Goal: Information Seeking & Learning: Find specific fact

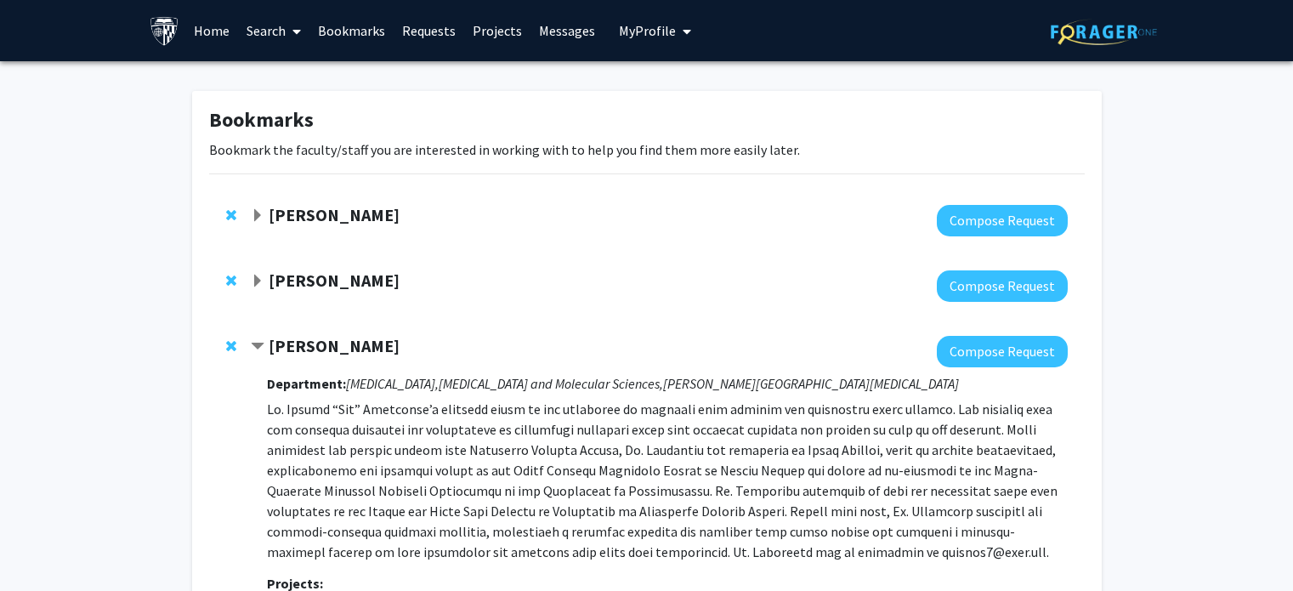
scroll to position [1782, 0]
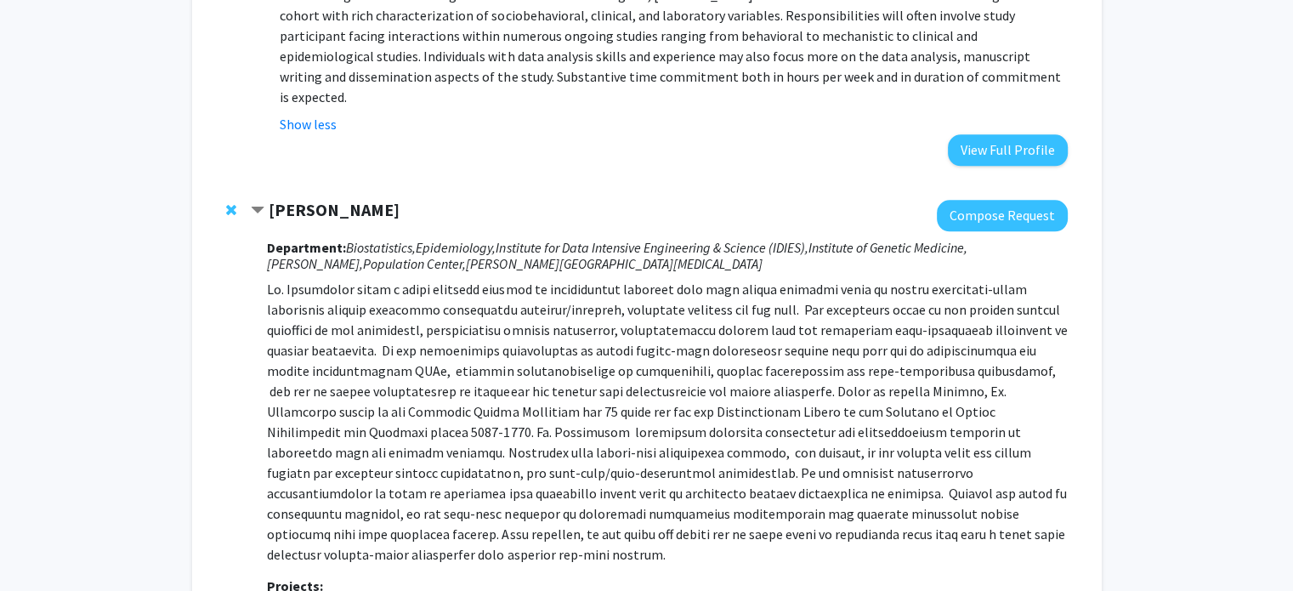
click at [256, 204] on span "Contract Nilanjan Chatterjee Bookmark" at bounding box center [258, 211] width 14 height 14
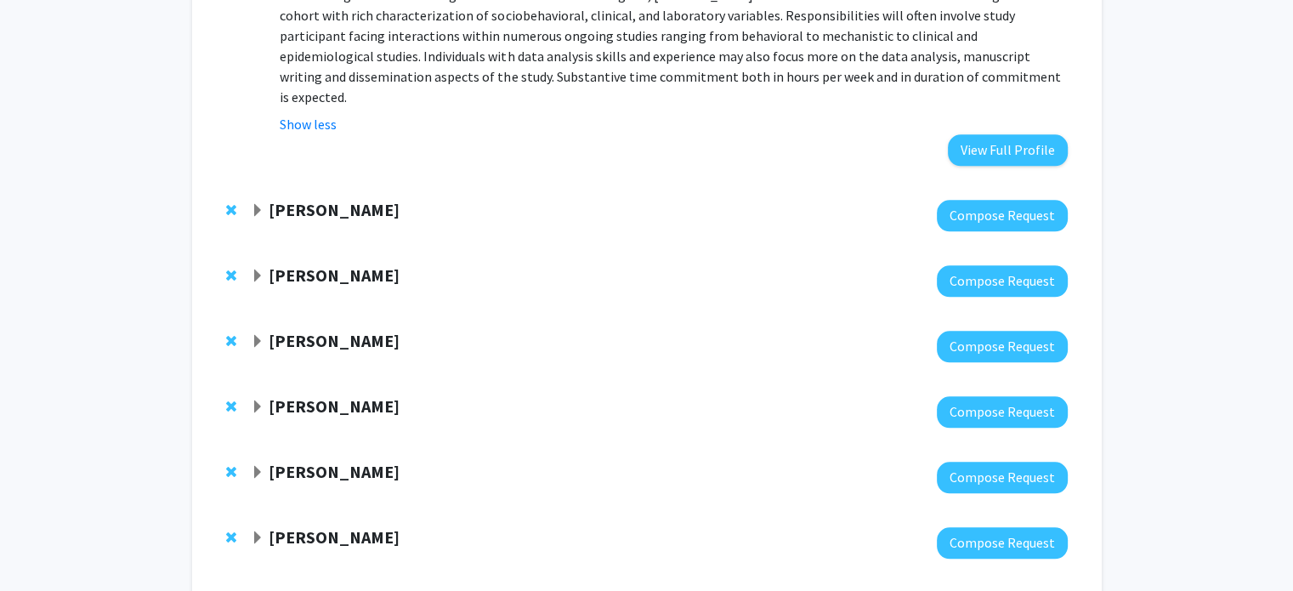
click at [254, 269] on span "Expand Yiqun Chen Bookmark" at bounding box center [258, 276] width 14 height 14
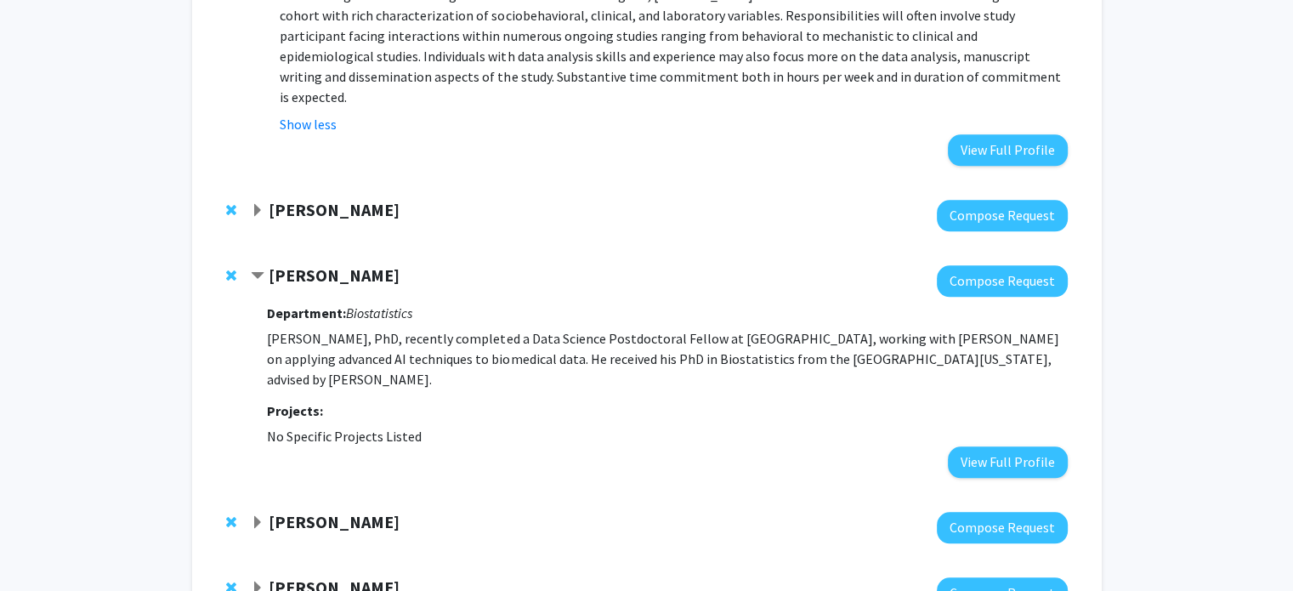
click at [255, 269] on span "Contract Yiqun Chen Bookmark" at bounding box center [258, 276] width 14 height 14
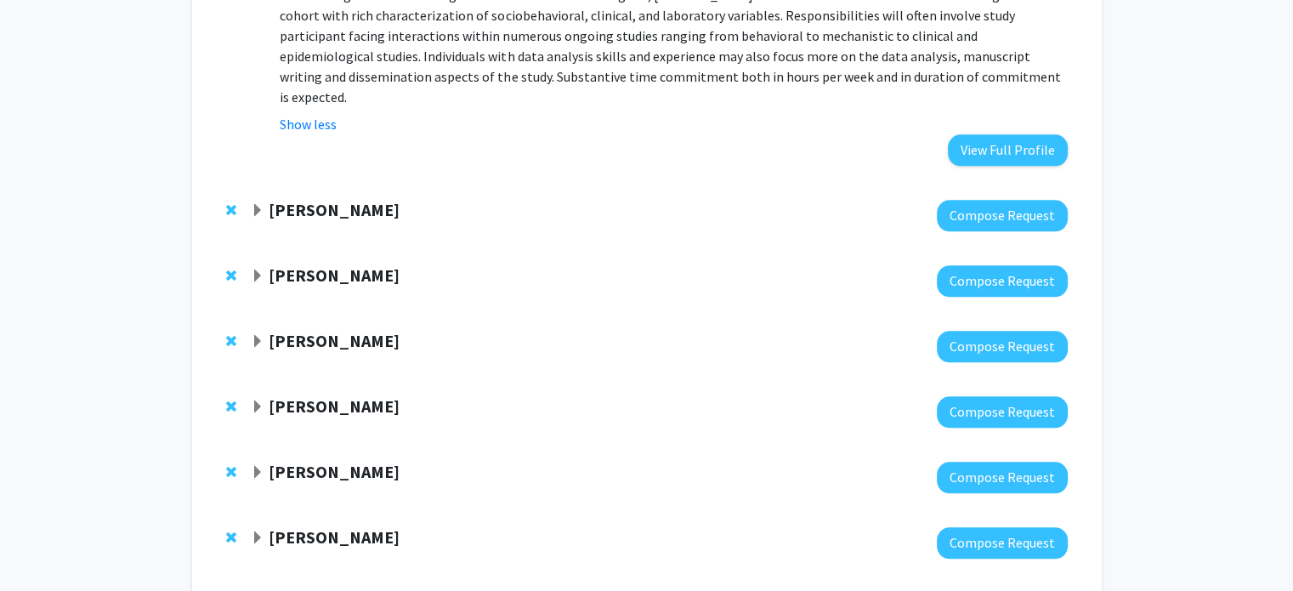
click at [252, 335] on span "Expand Andy Feinberg Bookmark" at bounding box center [258, 342] width 14 height 14
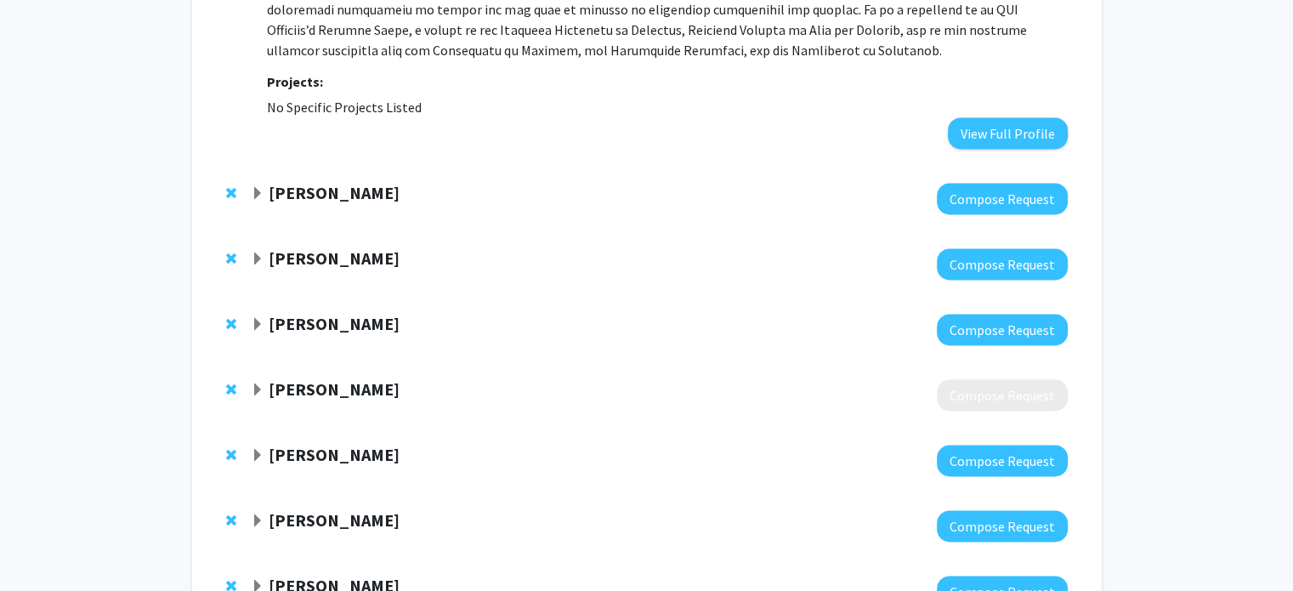
scroll to position [2426, 0]
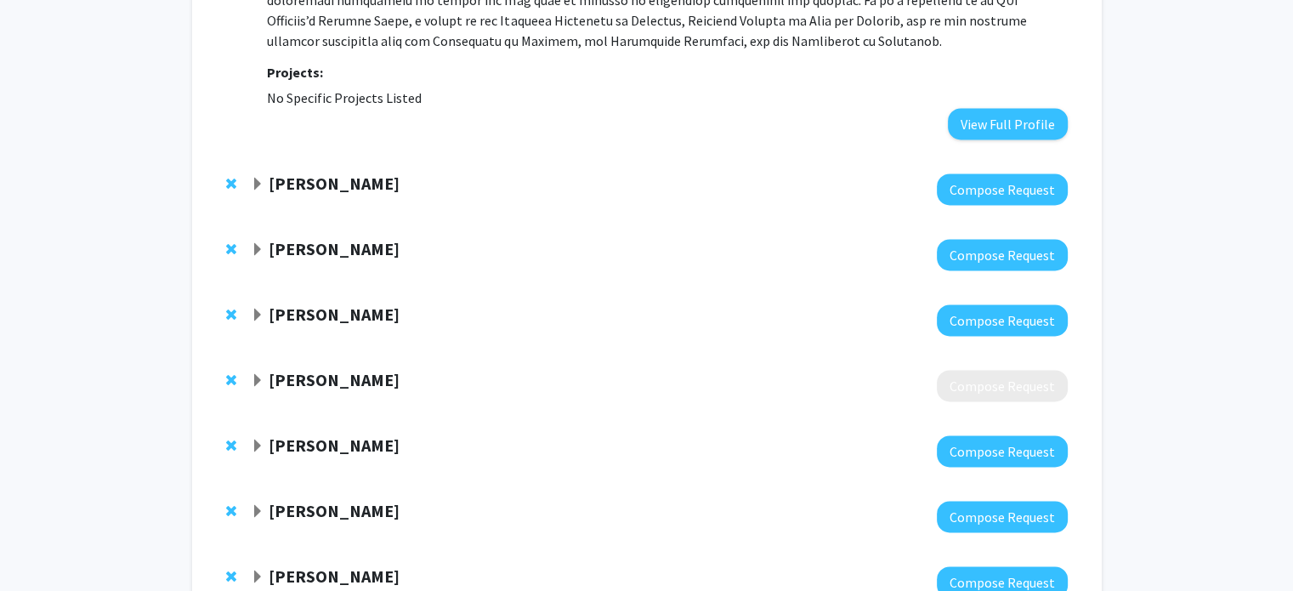
click at [256, 178] on span "Expand John Kim Bookmark" at bounding box center [258, 185] width 14 height 14
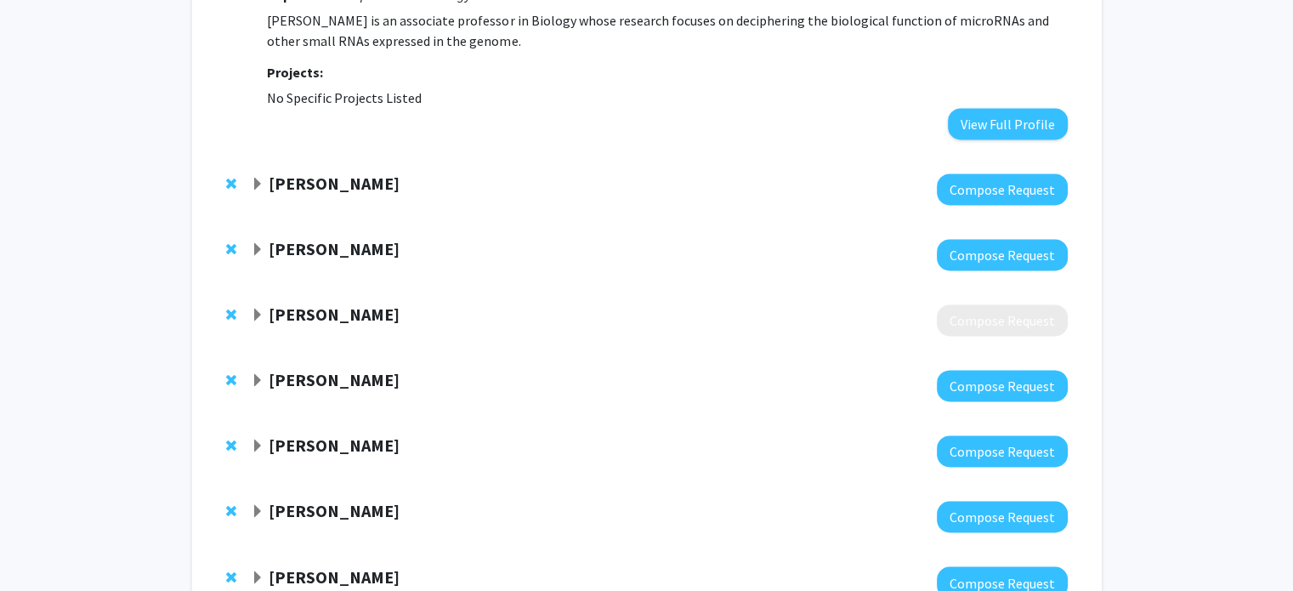
scroll to position [2652, 0]
click at [258, 309] on span "Expand Ni Zhao Bookmark" at bounding box center [258, 316] width 14 height 14
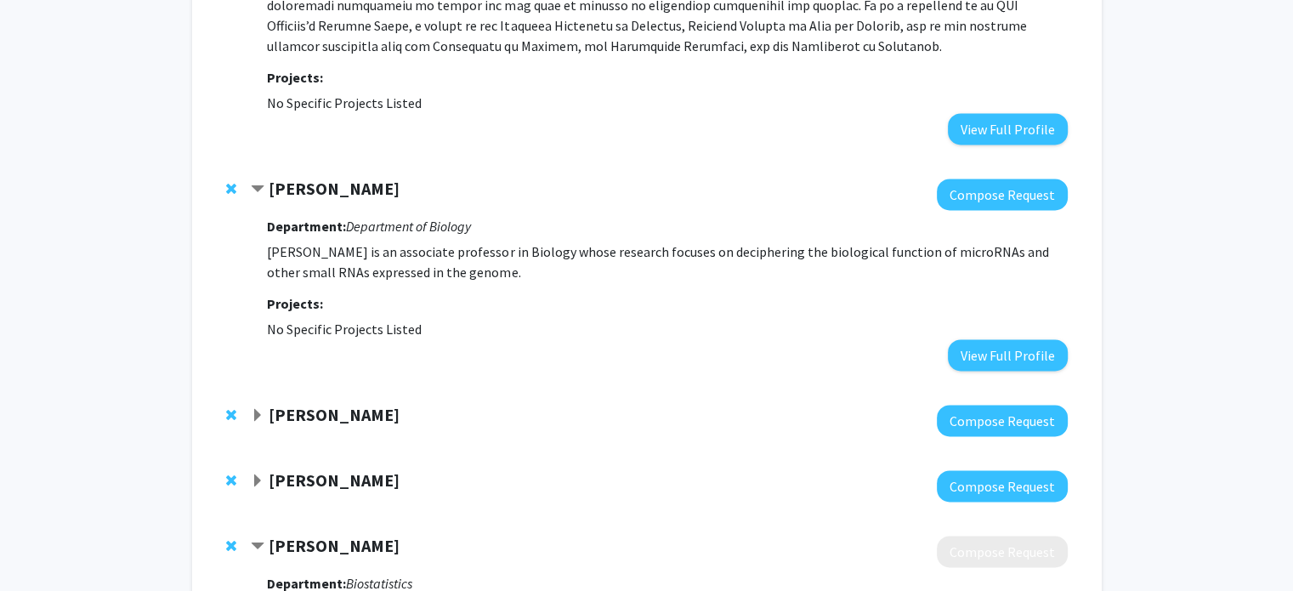
scroll to position [2474, 0]
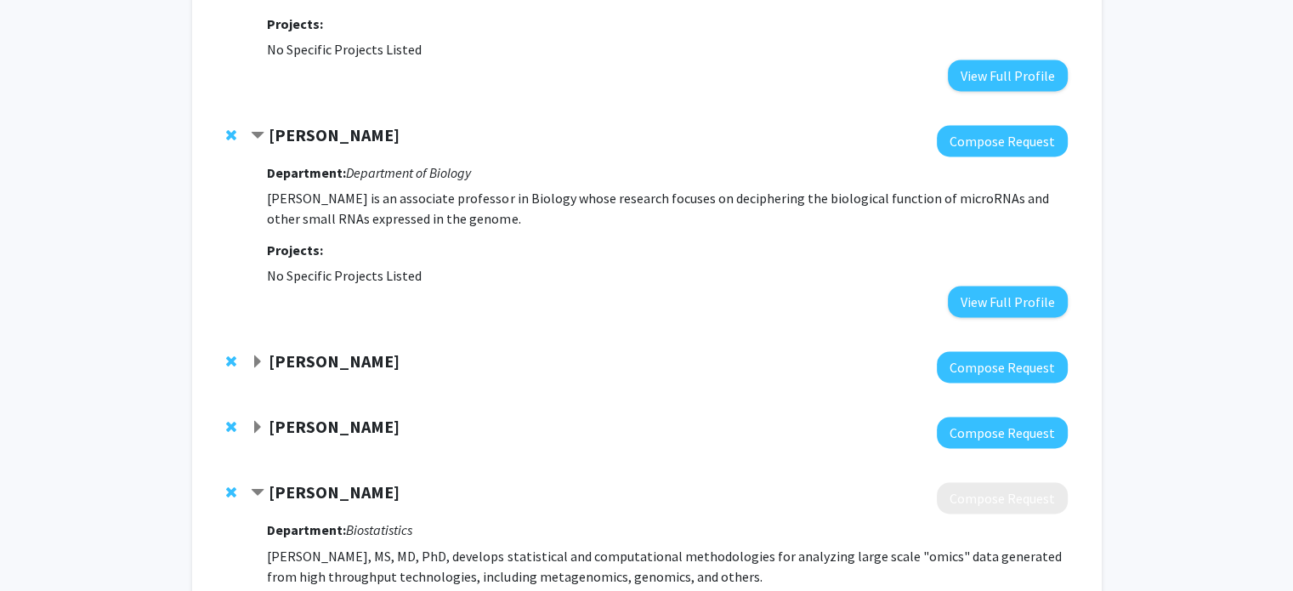
click at [309, 481] on strong "[PERSON_NAME]" at bounding box center [334, 491] width 131 height 21
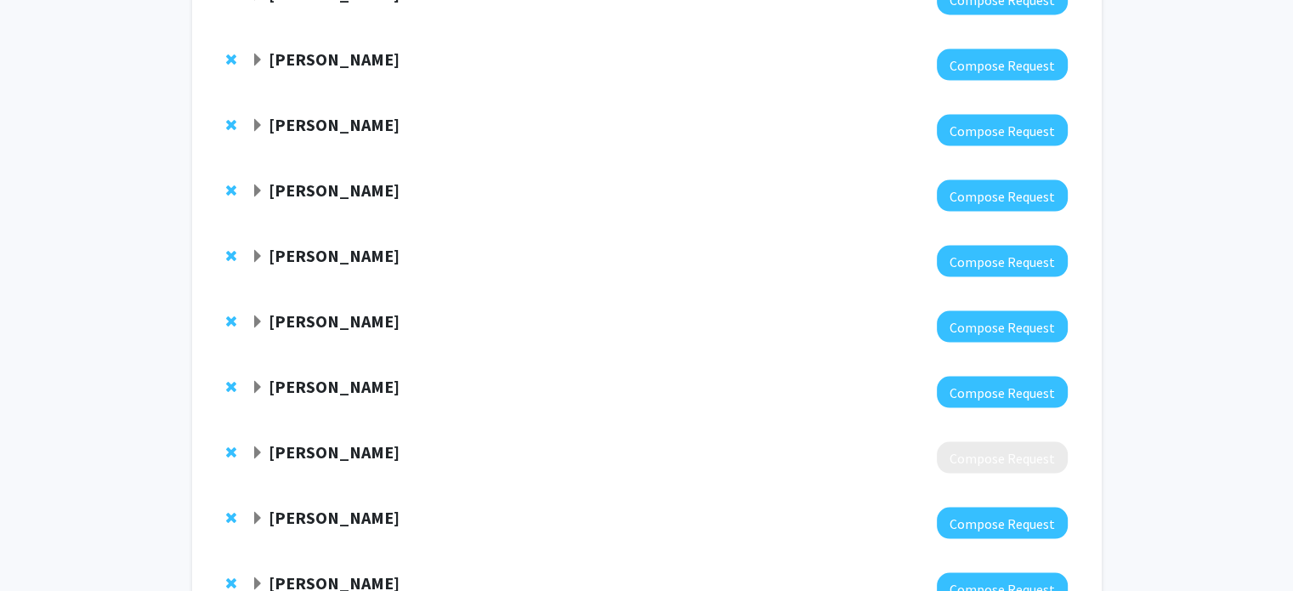
scroll to position [3321, 0]
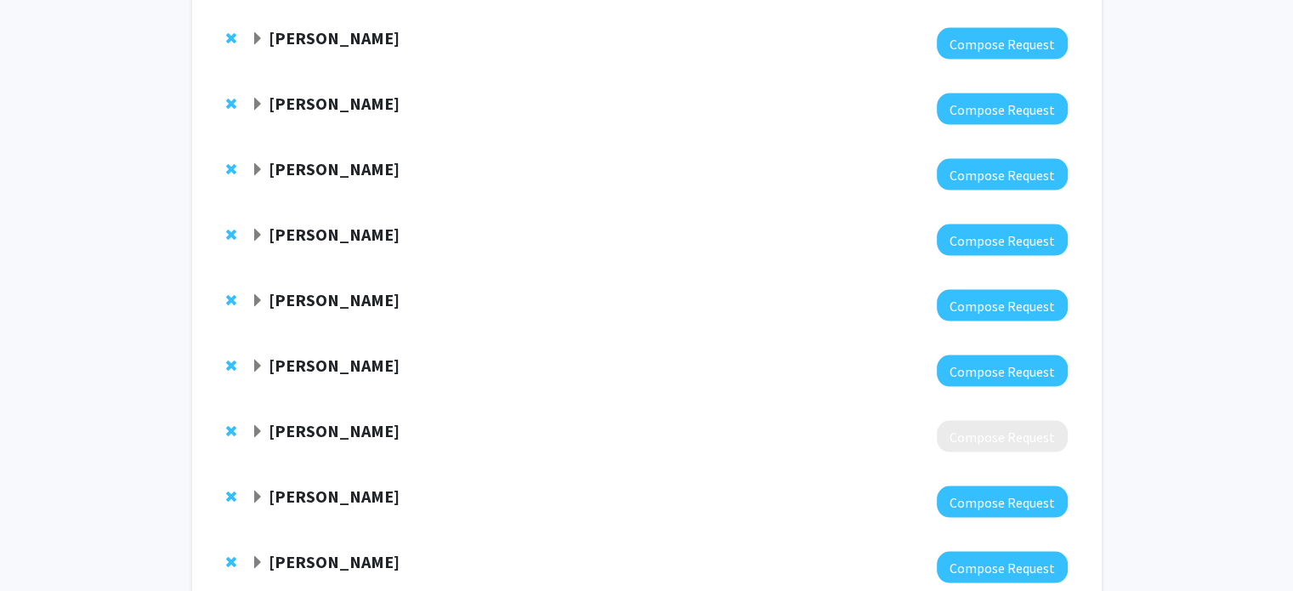
click at [260, 425] on span "Expand Sijung Yun Bookmark" at bounding box center [258, 432] width 14 height 14
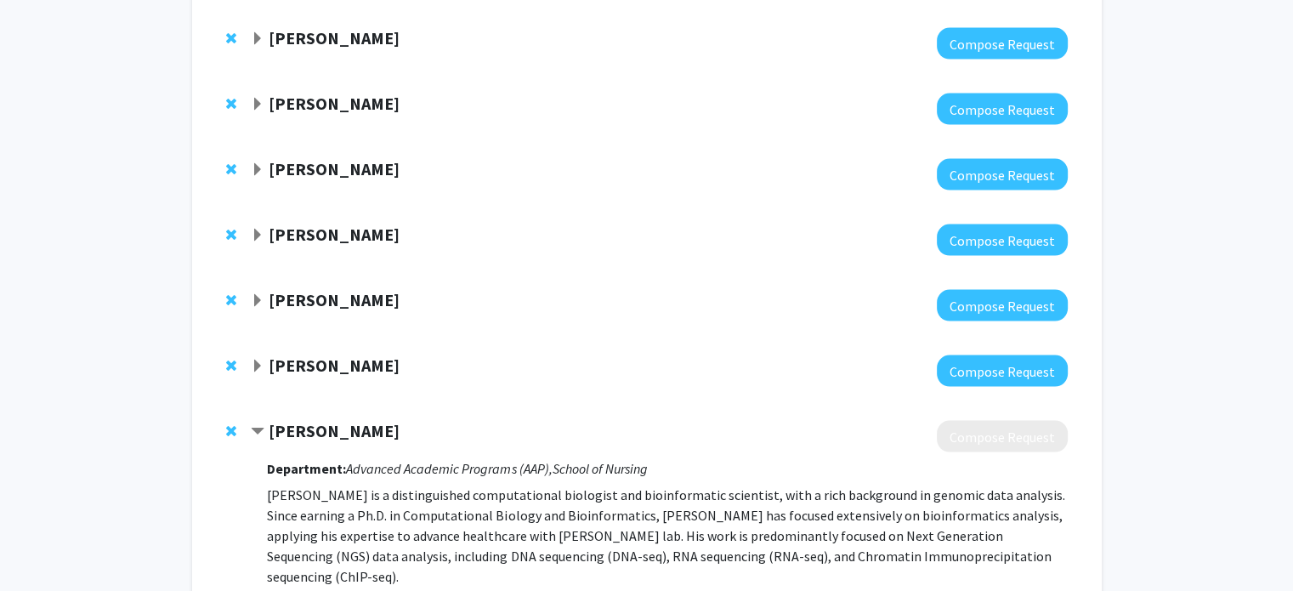
click at [260, 425] on span "Contract Sijung Yun Bookmark" at bounding box center [258, 432] width 14 height 14
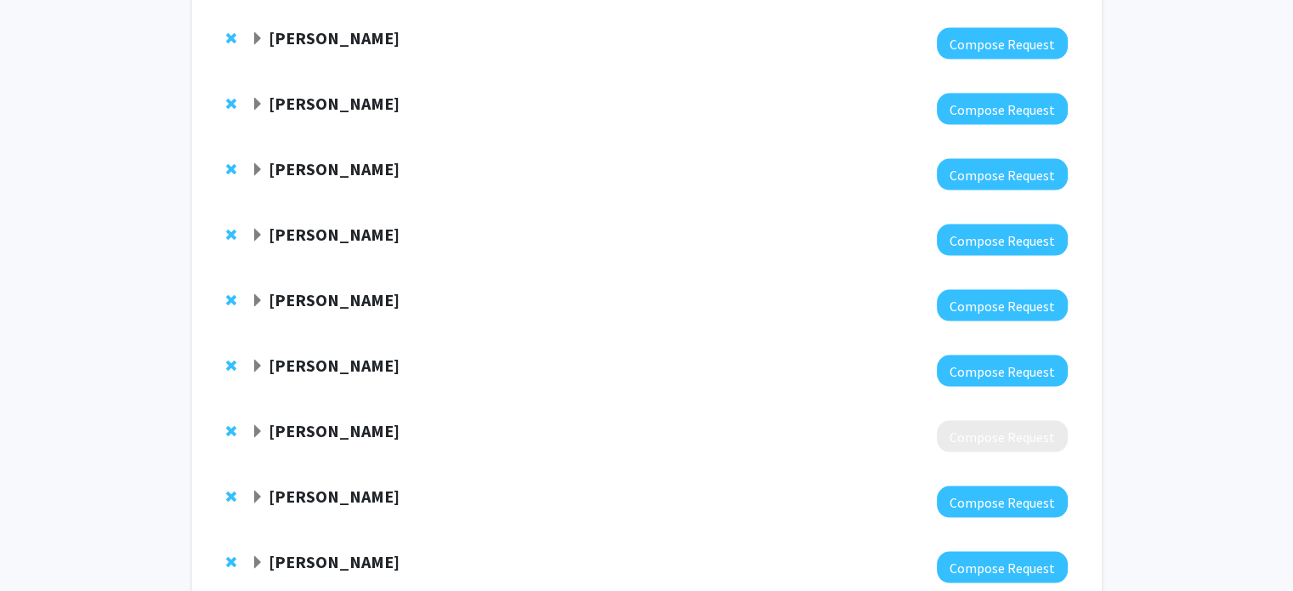
click at [260, 425] on span "Expand Sijung Yun Bookmark" at bounding box center [258, 432] width 14 height 14
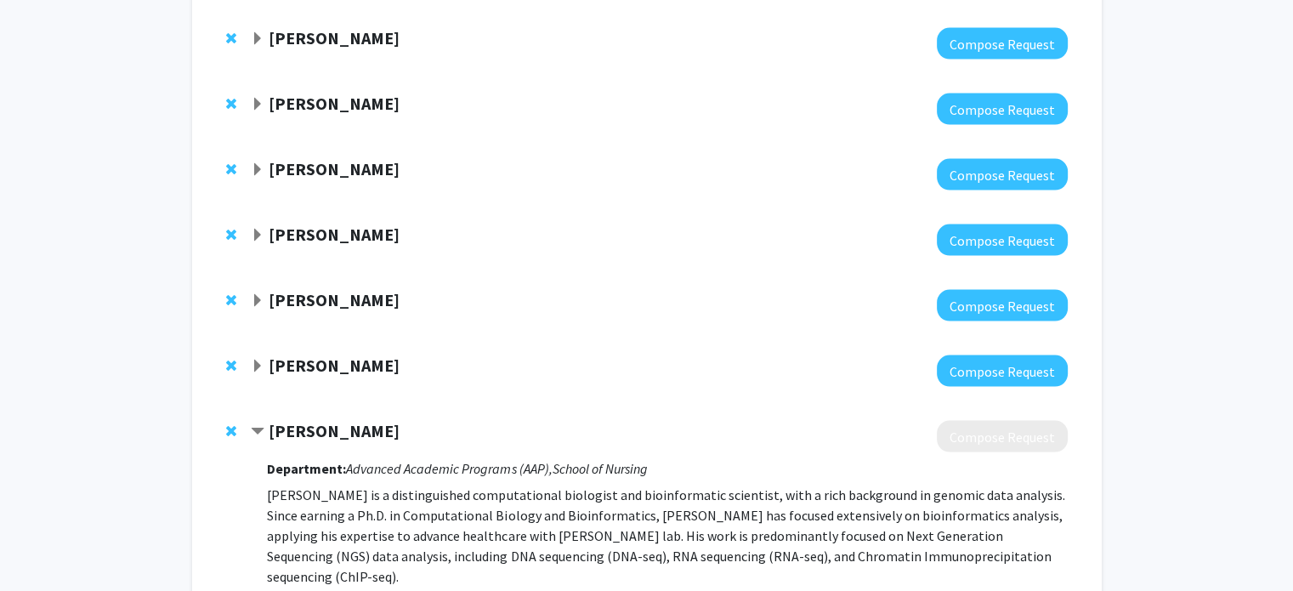
click at [260, 425] on span "Contract Sijung Yun Bookmark" at bounding box center [258, 432] width 14 height 14
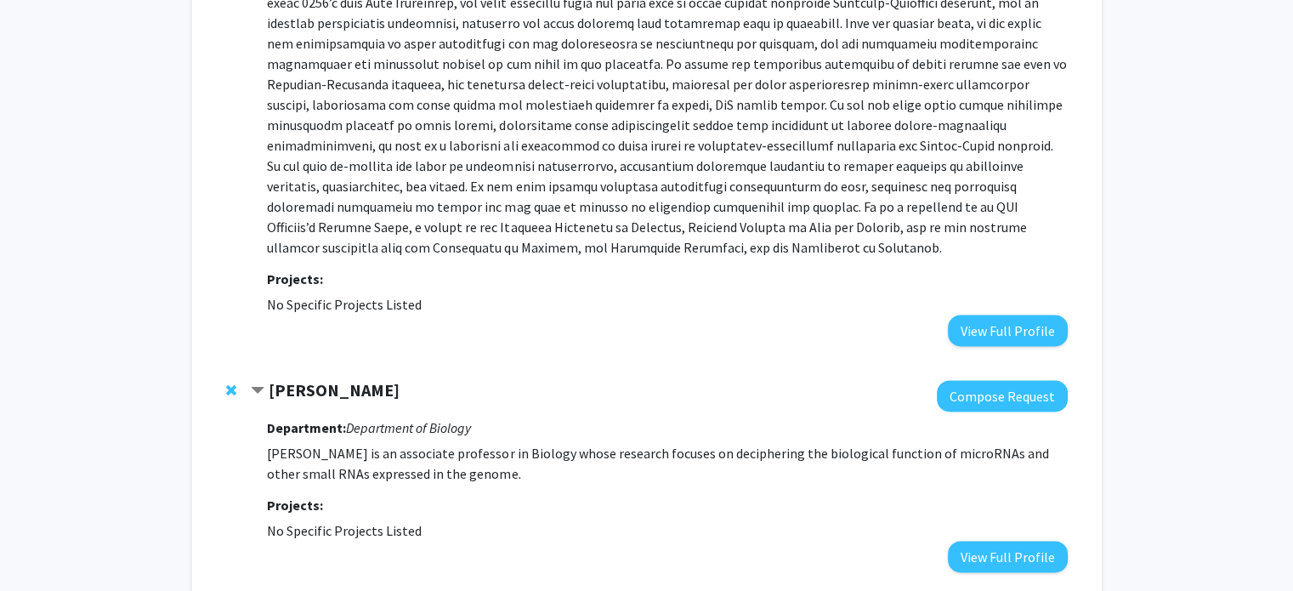
scroll to position [1841, 0]
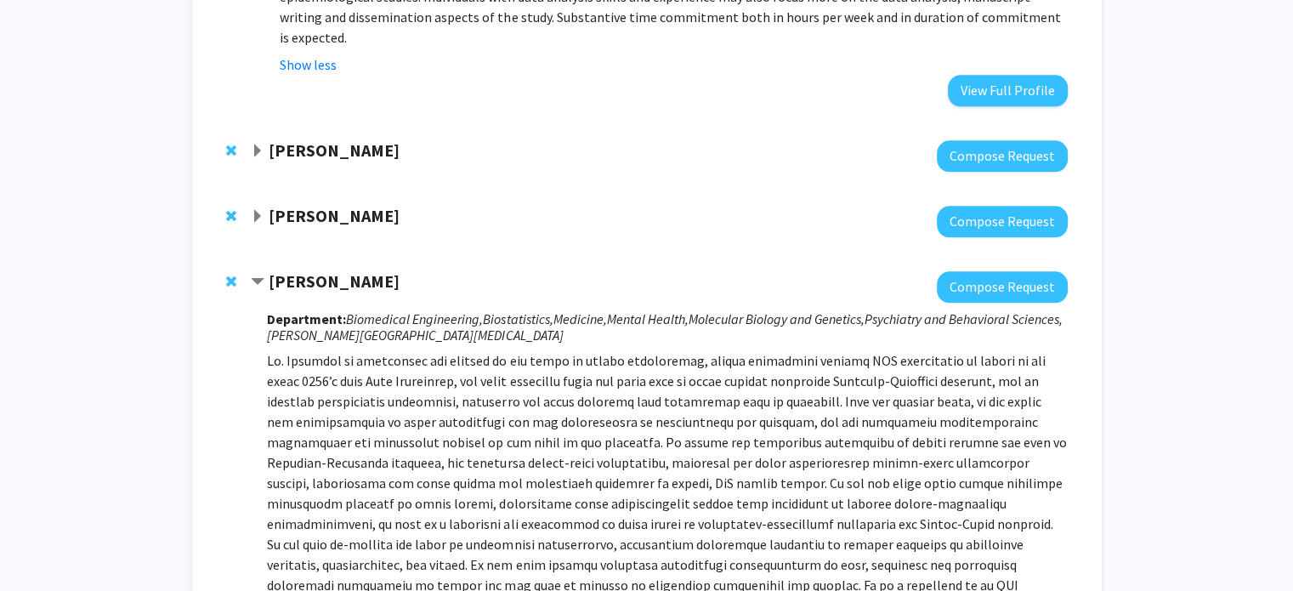
click at [258, 275] on span "Contract Andy Feinberg Bookmark" at bounding box center [258, 282] width 14 height 14
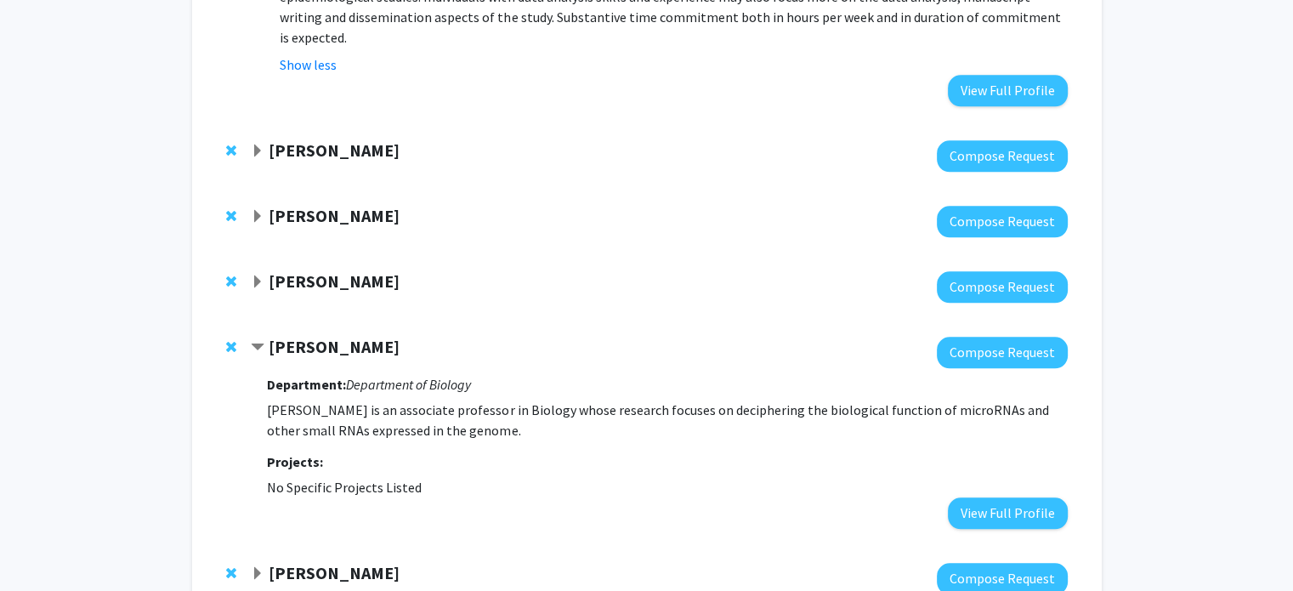
click at [258, 275] on span "Expand Andy Feinberg Bookmark" at bounding box center [258, 282] width 14 height 14
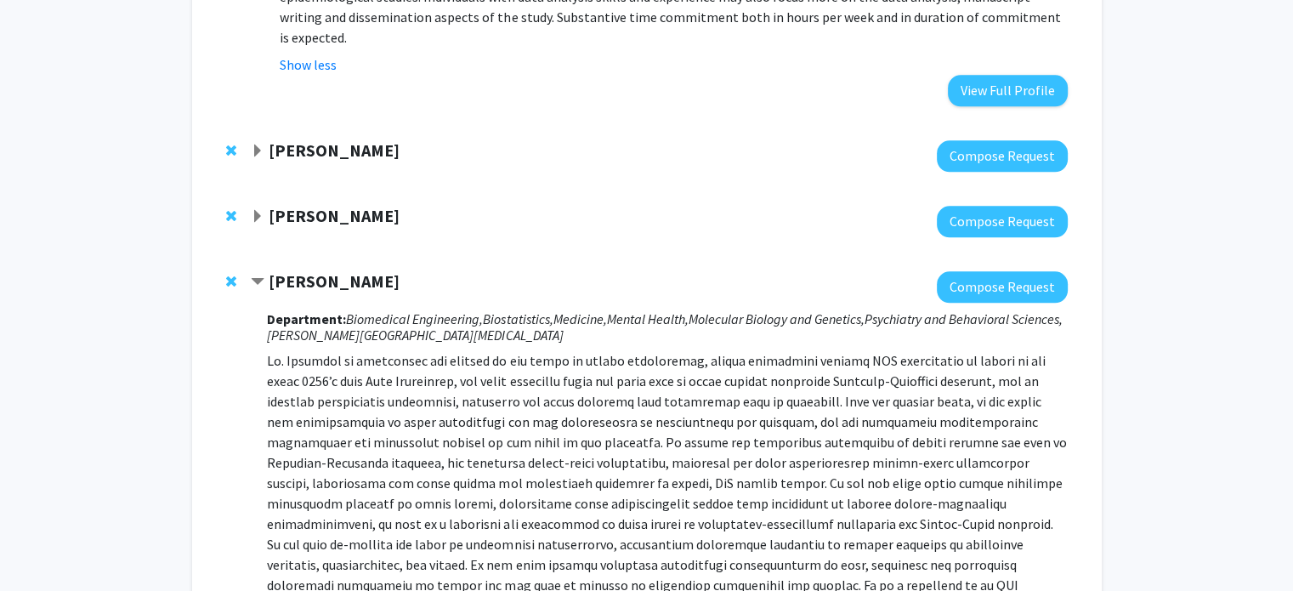
click at [258, 275] on span "Contract Andy Feinberg Bookmark" at bounding box center [258, 282] width 14 height 14
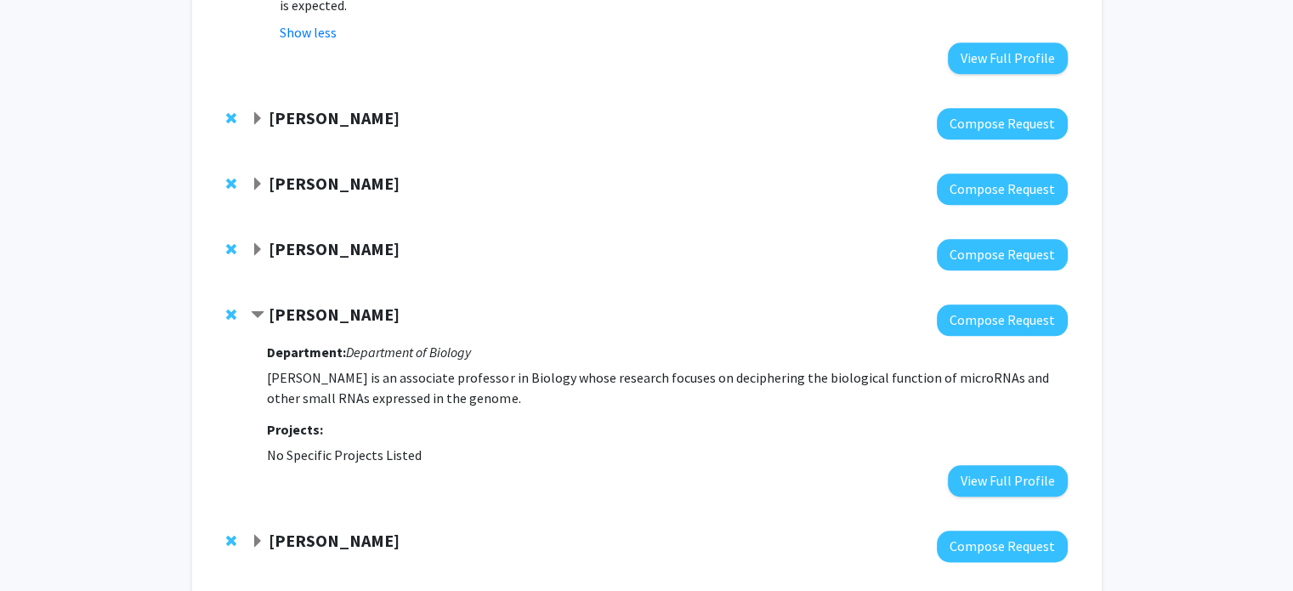
scroll to position [1889, 0]
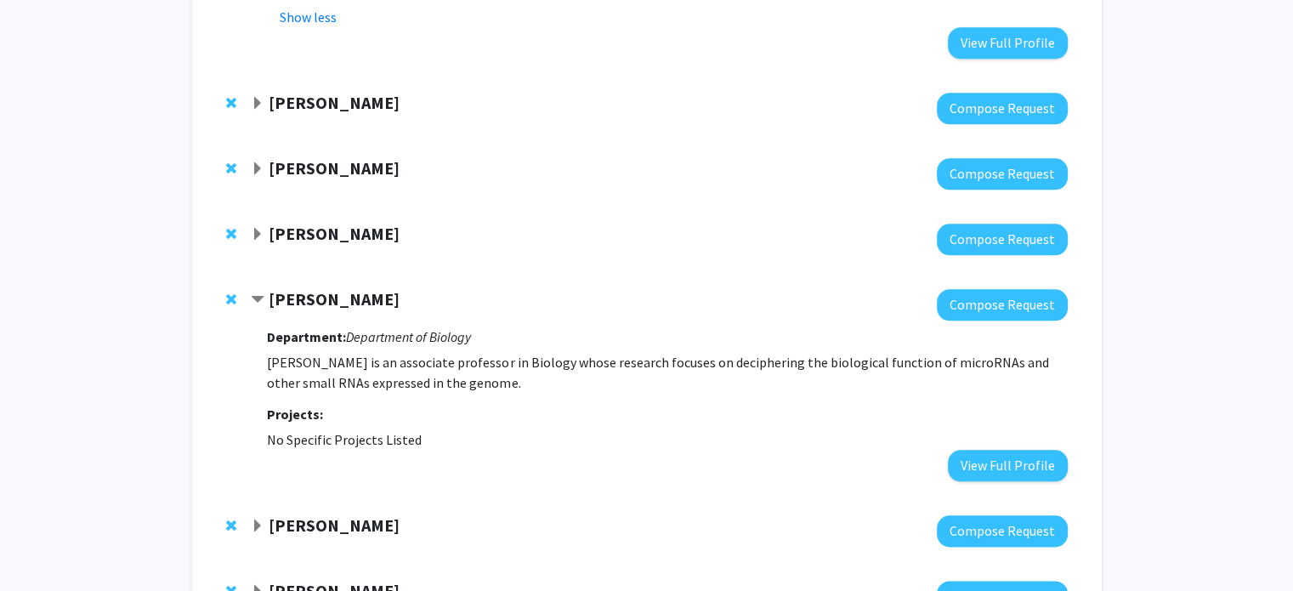
click at [260, 293] on span "Contract John Kim Bookmark" at bounding box center [258, 300] width 14 height 14
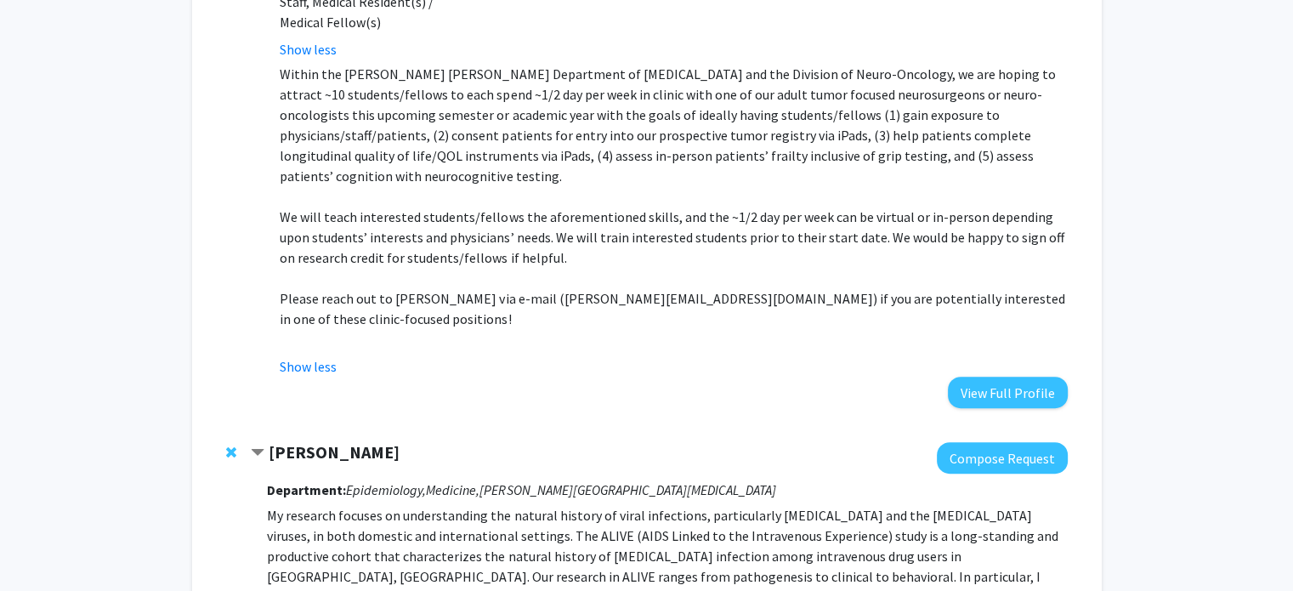
scroll to position [843, 0]
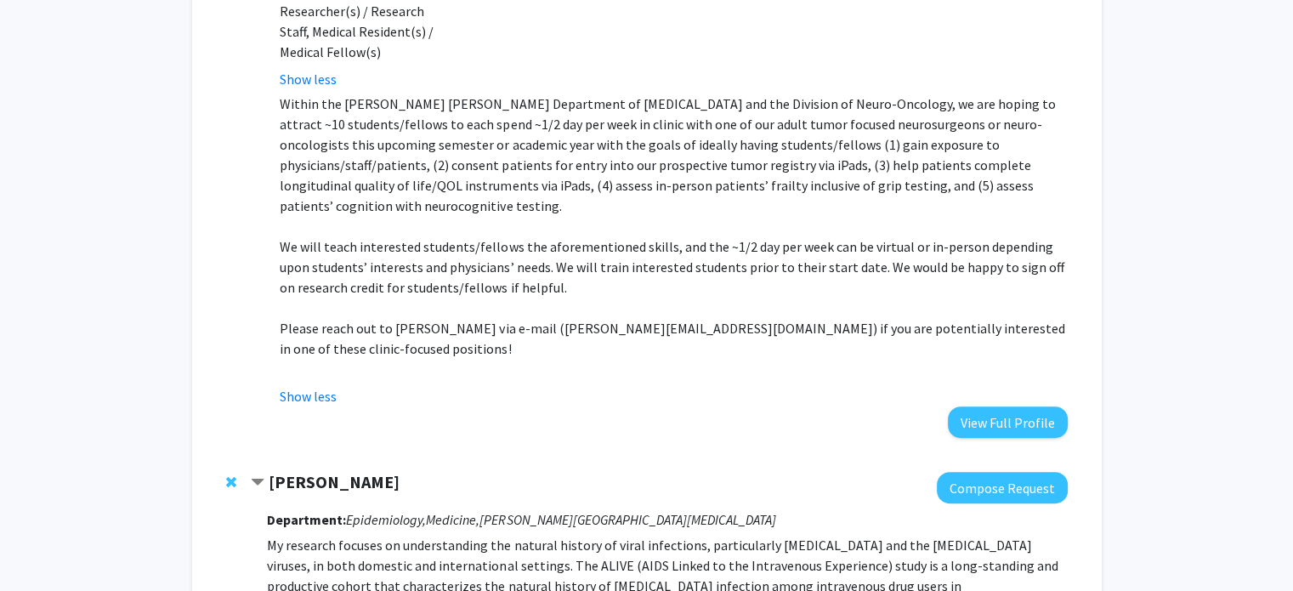
click at [262, 476] on span "Contract Gregory Kirk Bookmark" at bounding box center [258, 483] width 14 height 14
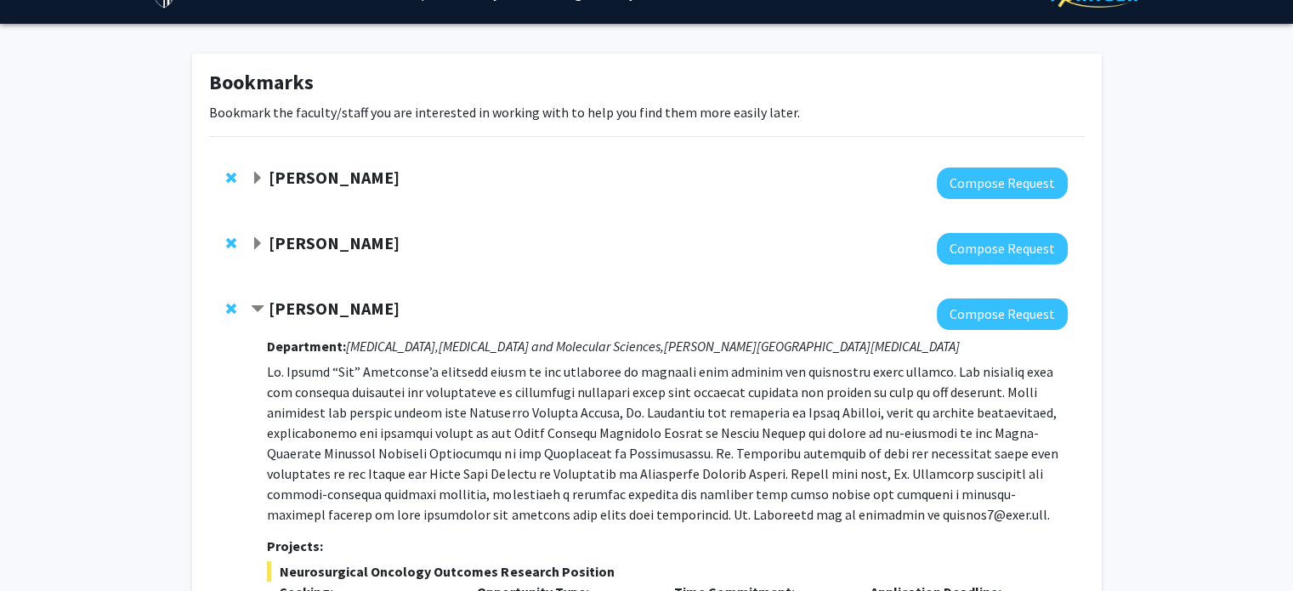
scroll to position [0, 0]
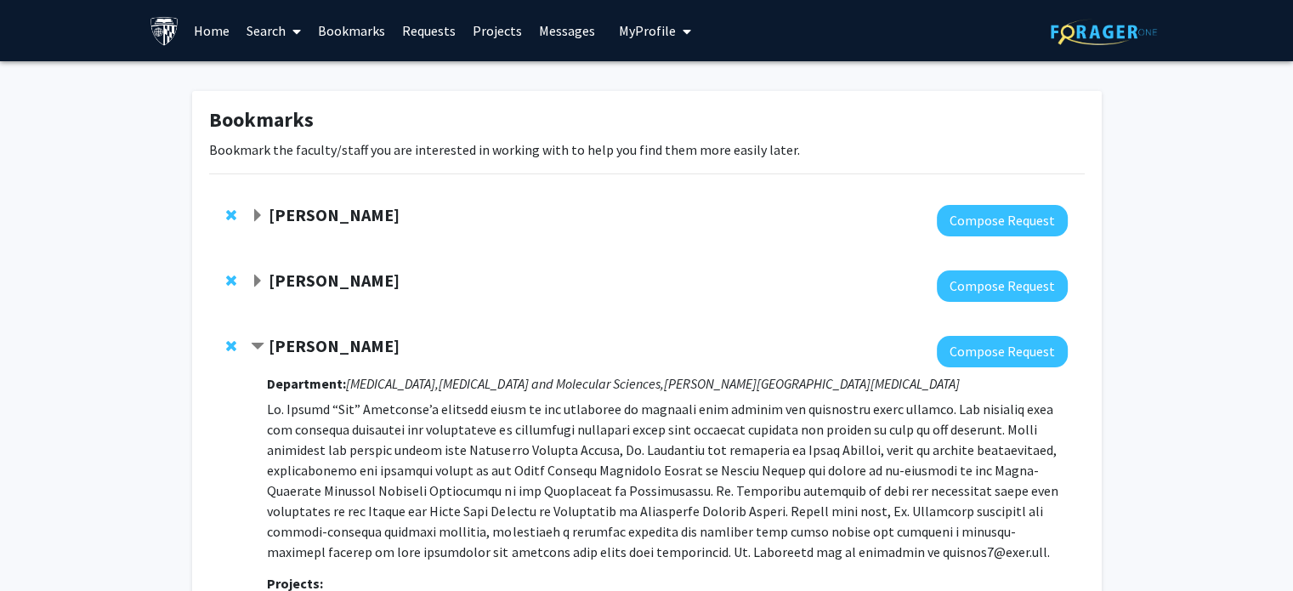
click at [256, 348] on span "Contract Raj Mukherjee Bookmark" at bounding box center [258, 347] width 14 height 14
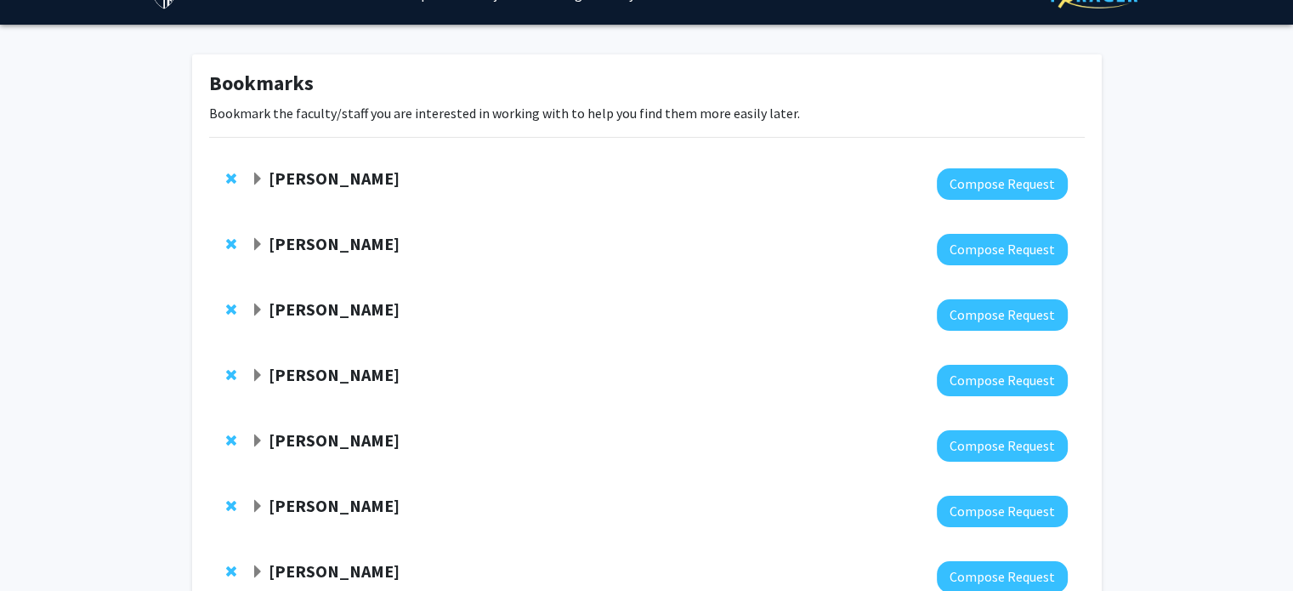
scroll to position [31, 0]
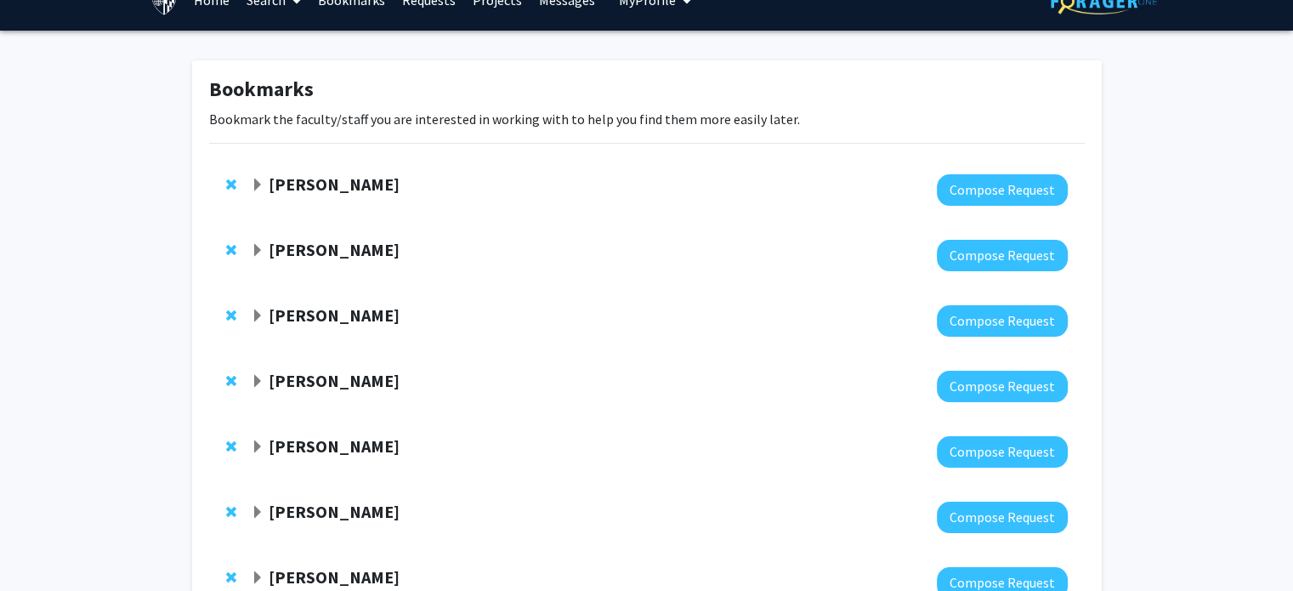
click at [259, 183] on span "Expand Sixuan Li Bookmark" at bounding box center [258, 186] width 14 height 14
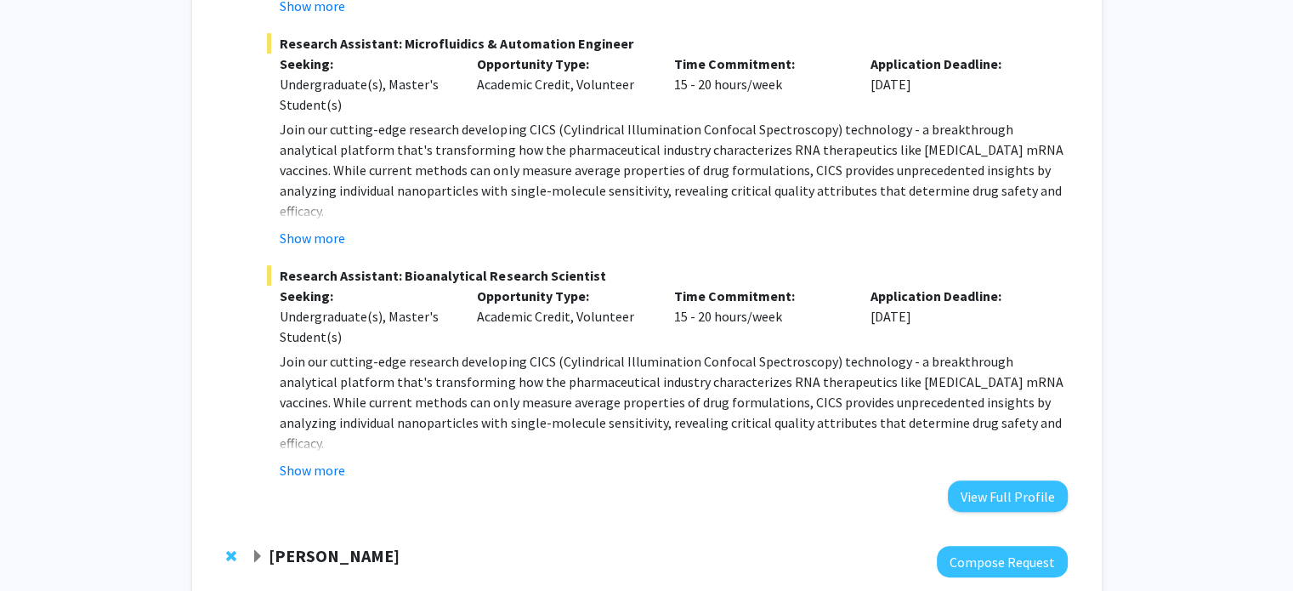
scroll to position [644, 0]
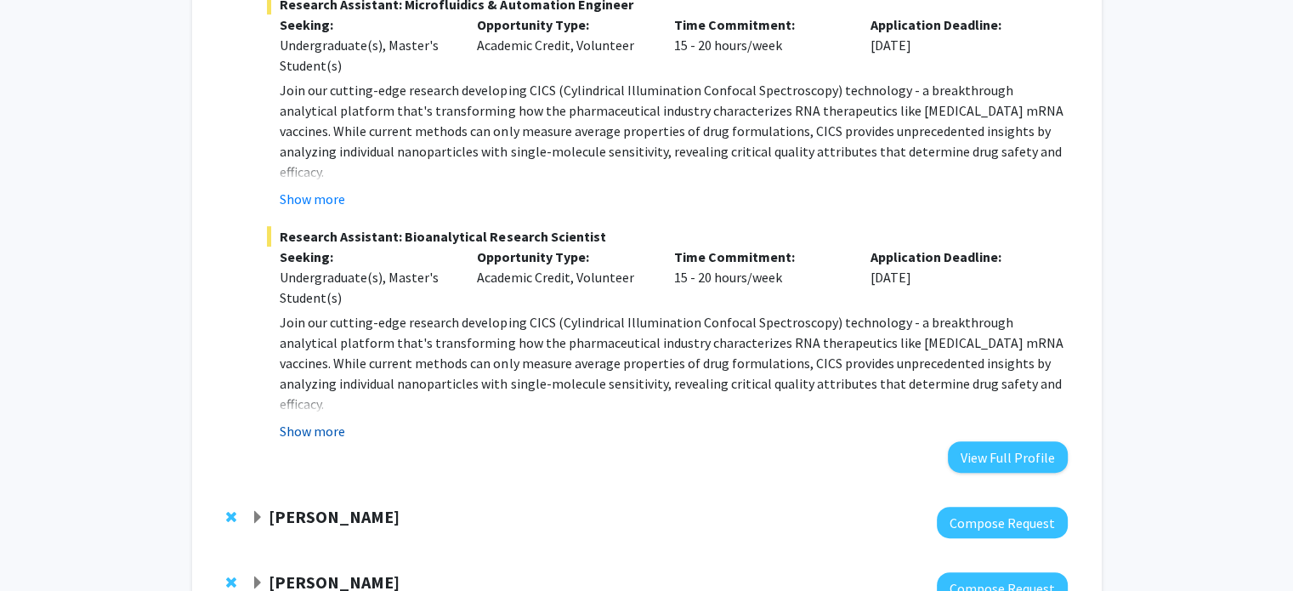
click at [324, 421] on button "Show more" at bounding box center [312, 431] width 65 height 20
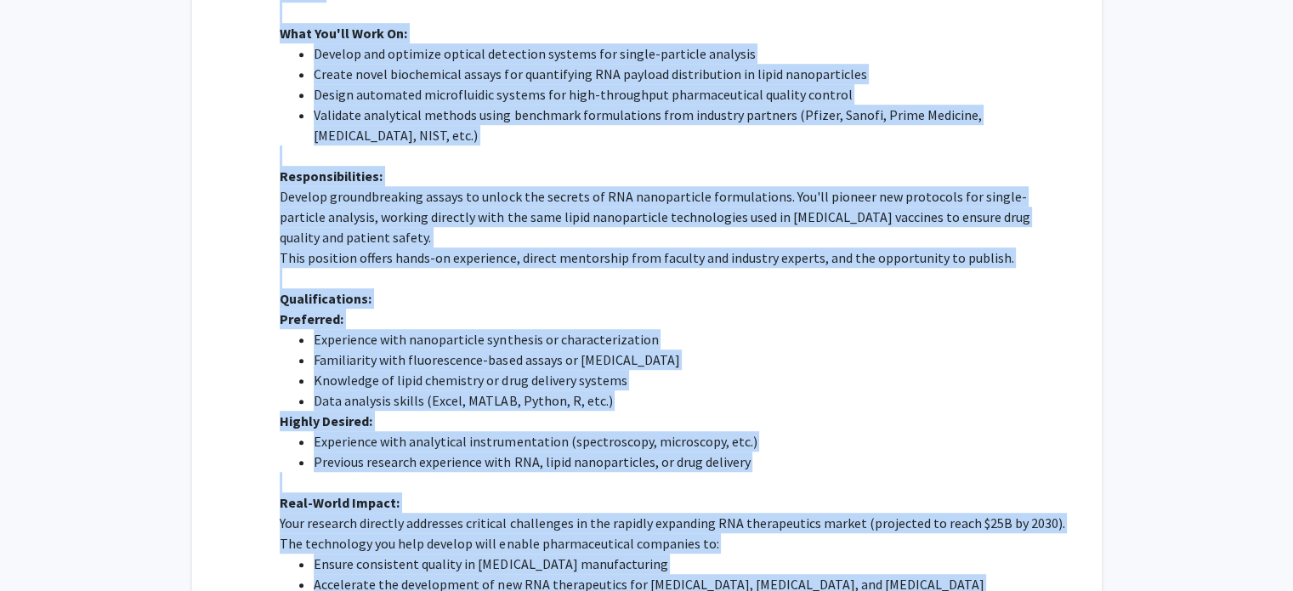
scroll to position [1132, 0]
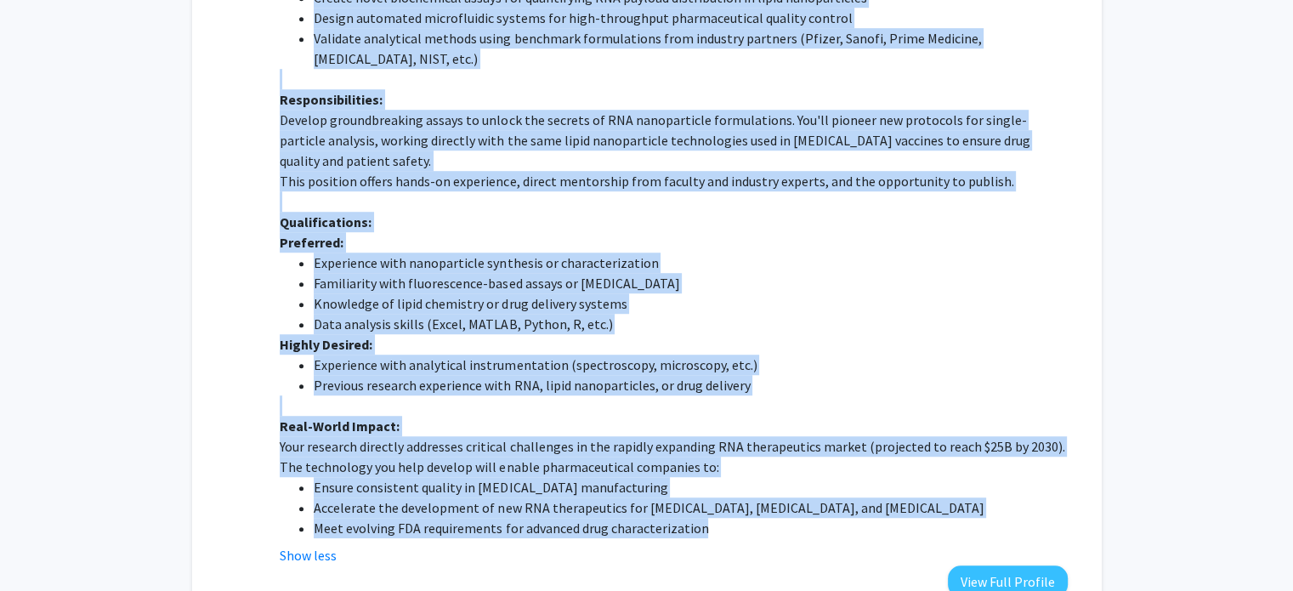
drag, startPoint x: 277, startPoint y: 186, endPoint x: 735, endPoint y: 495, distance: 552.4
click at [735, 495] on fg-read-more "Join our cutting-edge research developing CICS (Cylindrical Illumination Confoc…" at bounding box center [667, 194] width 800 height 741
copy div "Join our cutting-edge research developing CICS (Cylindrical Illumination Confoc…"
click at [706, 273] on li "Familiarity with fluorescence-based assays or [MEDICAL_DATA]" at bounding box center [690, 283] width 753 height 20
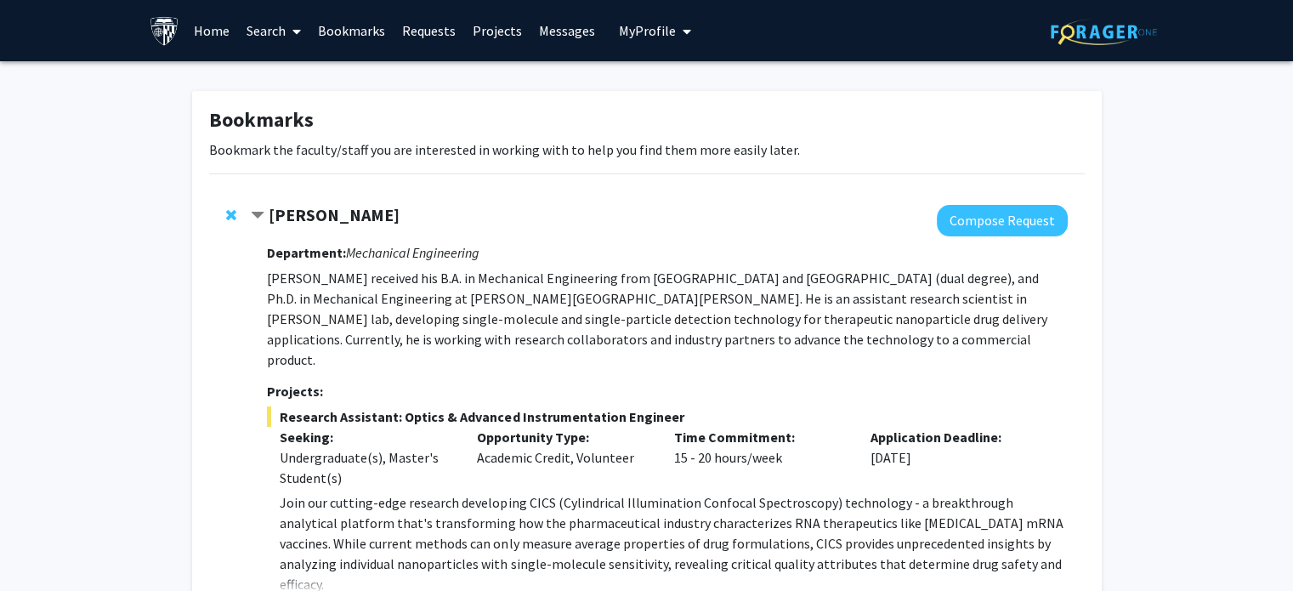
scroll to position [0, 0]
click at [261, 216] on span "Contract Sixuan Li Bookmark" at bounding box center [258, 216] width 14 height 14
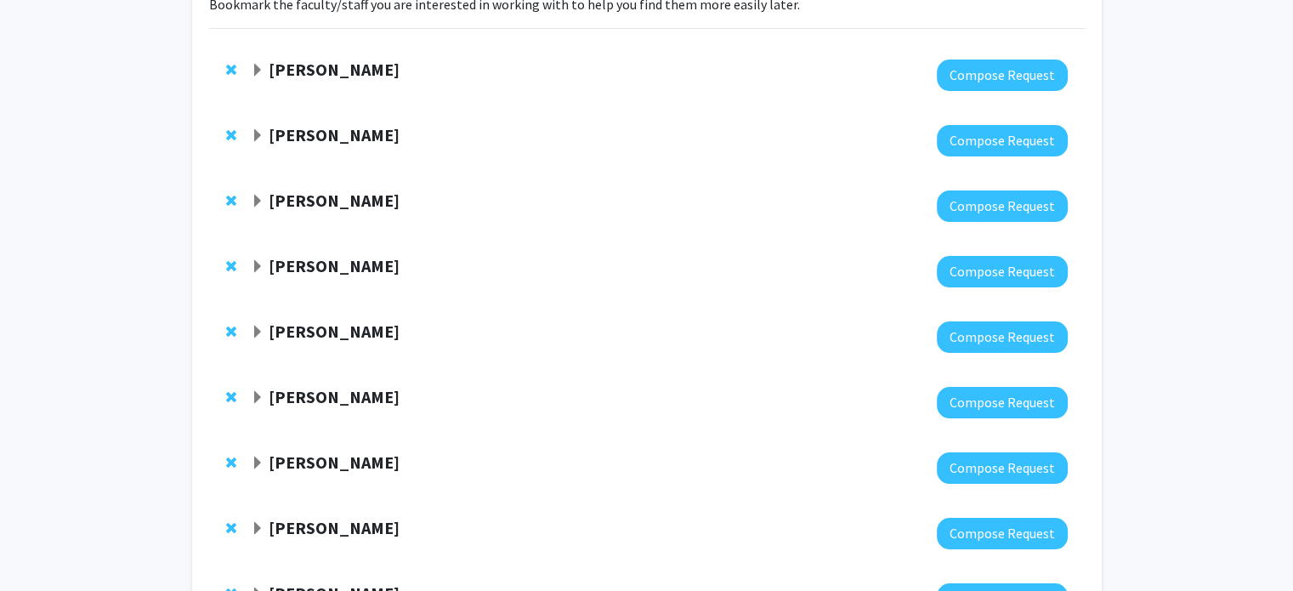
scroll to position [160, 0]
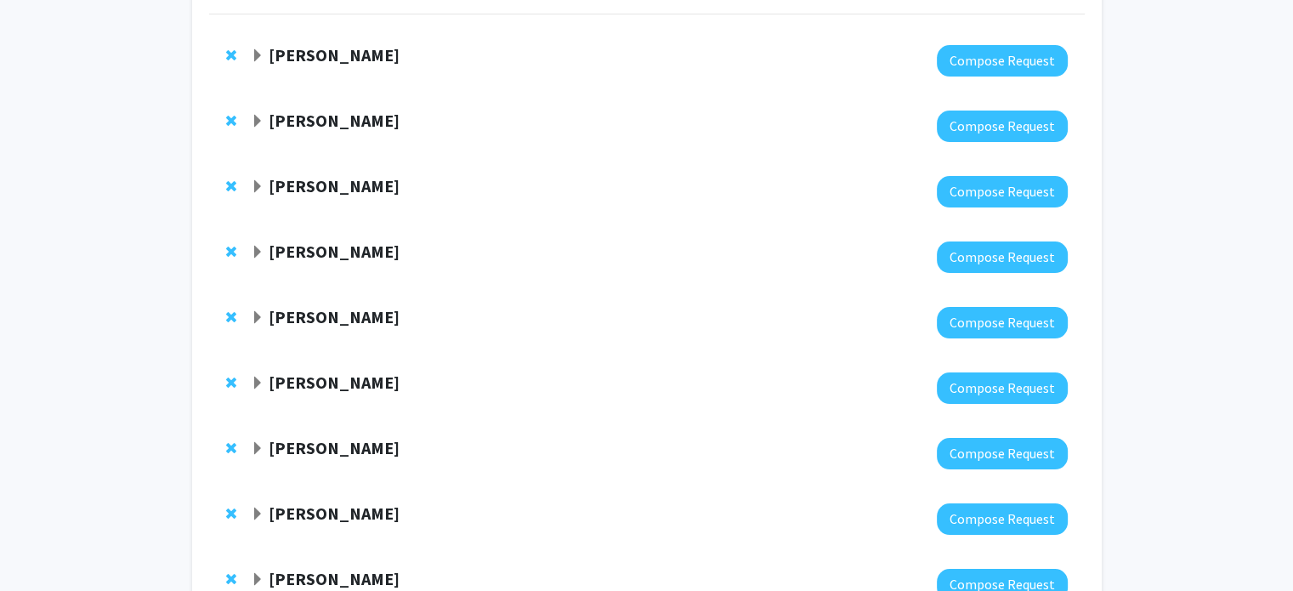
click at [255, 116] on span "Expand Jeffrey Tornheim Bookmark" at bounding box center [258, 122] width 14 height 14
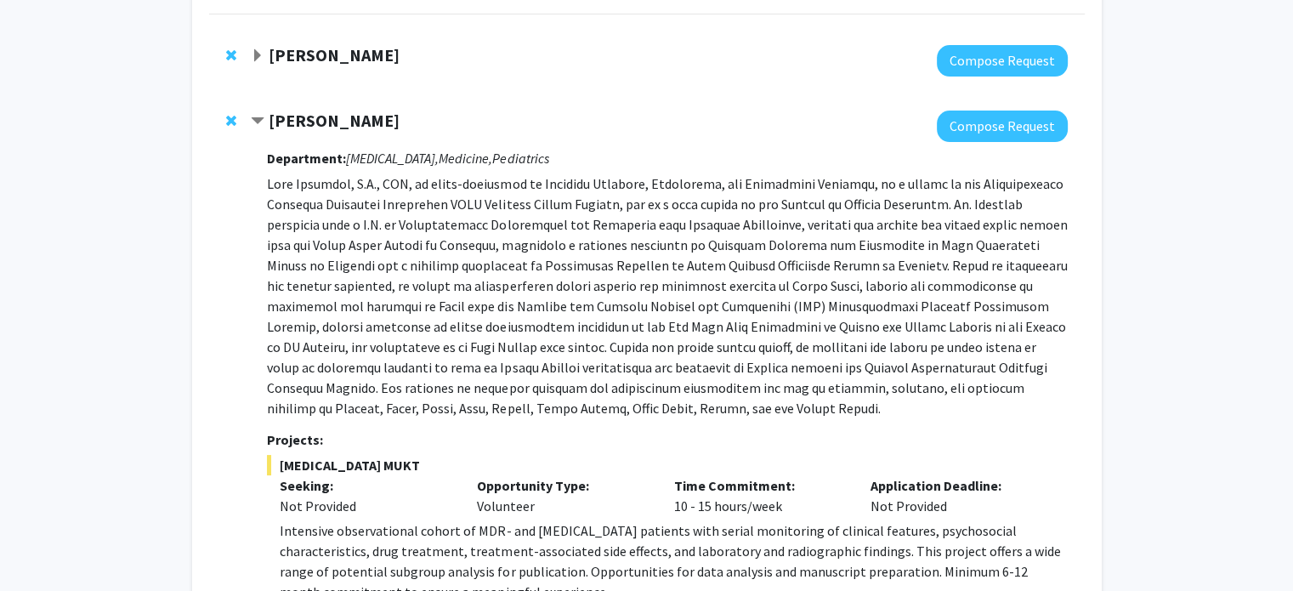
click at [255, 116] on span "Contract Jeffrey Tornheim Bookmark" at bounding box center [258, 122] width 14 height 14
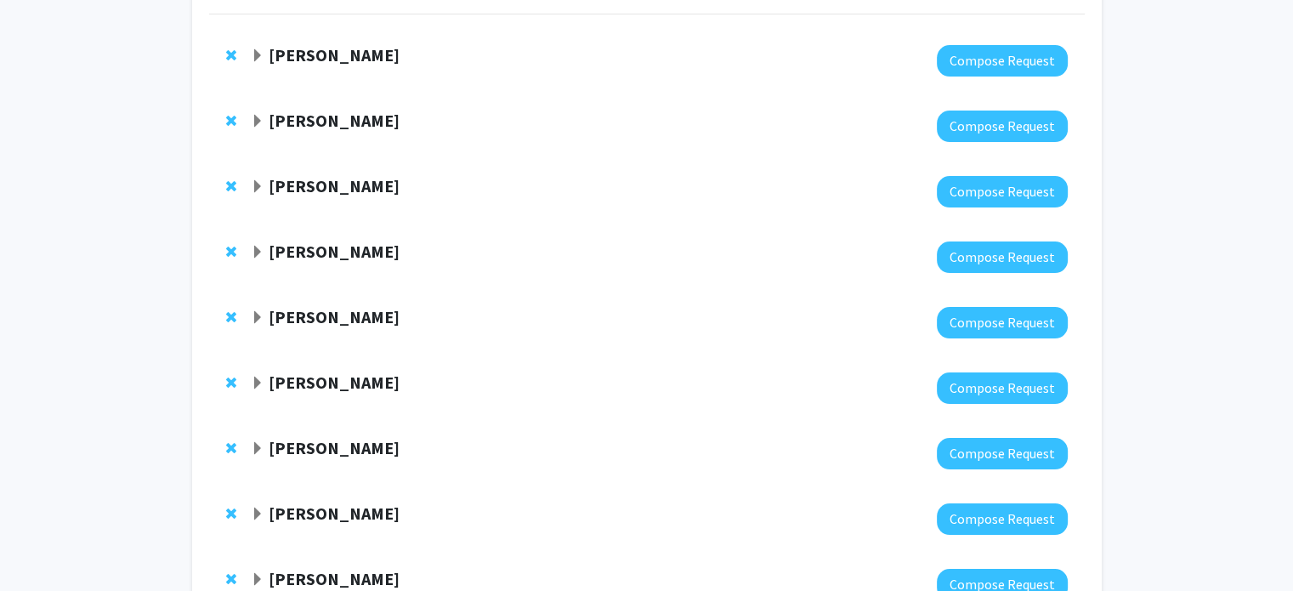
click at [255, 184] on span "Expand Raj Mukherjee Bookmark" at bounding box center [258, 187] width 14 height 14
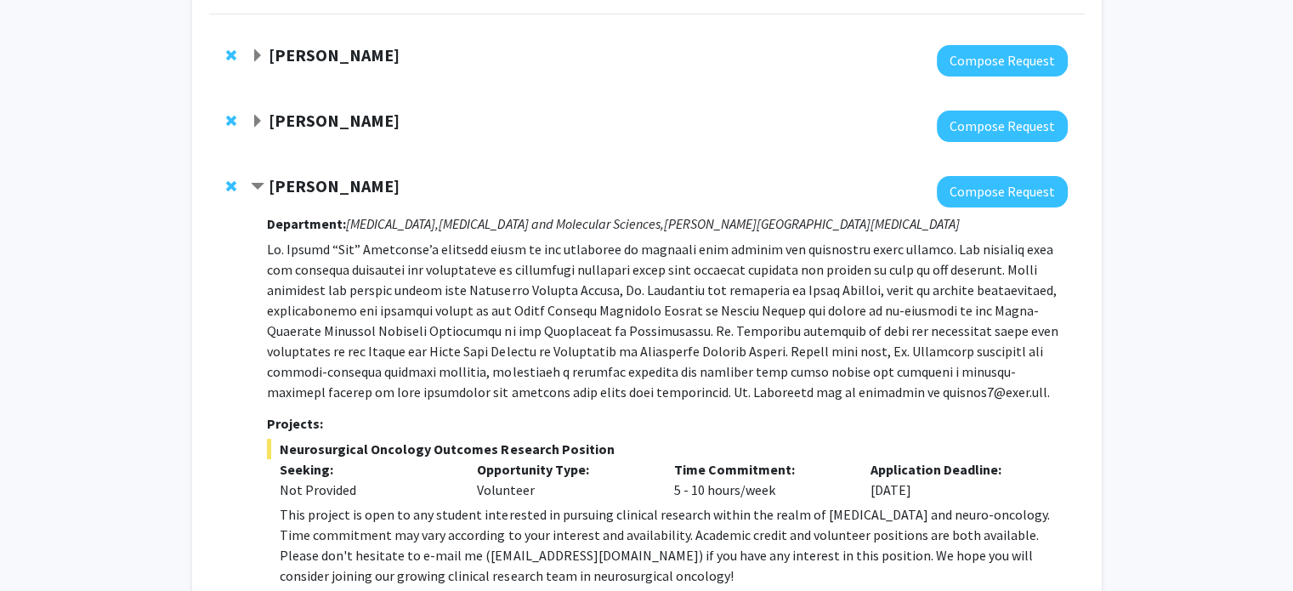
click at [255, 184] on span "Contract Raj Mukherjee Bookmark" at bounding box center [258, 187] width 14 height 14
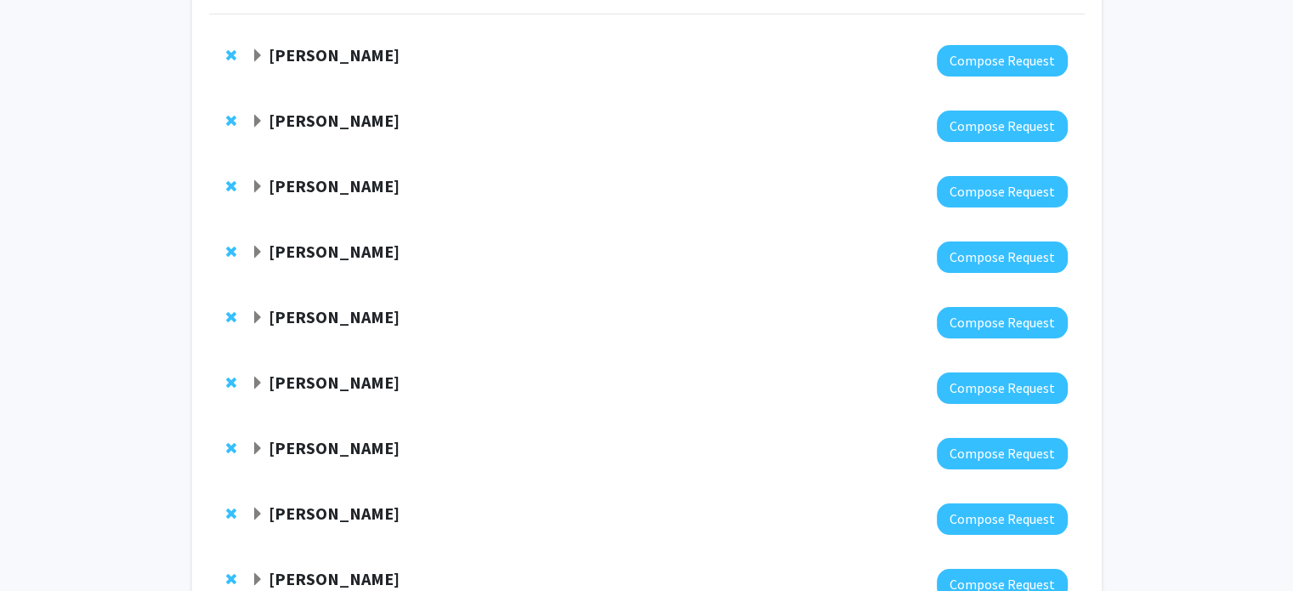
scroll to position [236, 0]
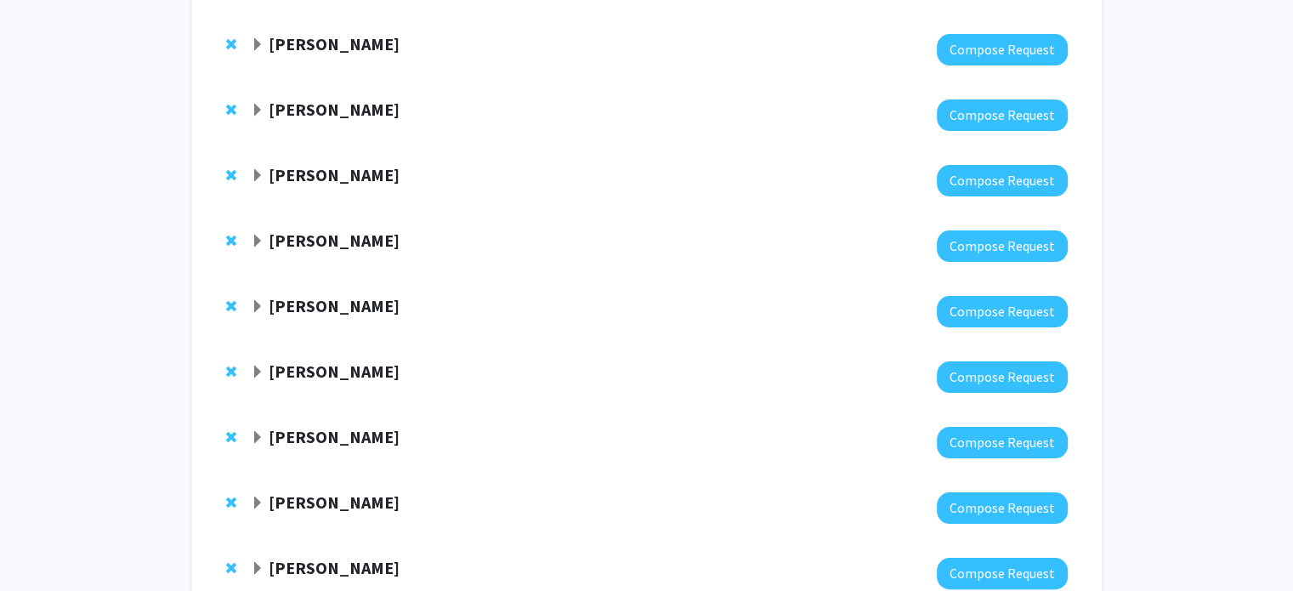
click at [258, 173] on span "Expand Gregory Kirk Bookmark" at bounding box center [258, 176] width 14 height 14
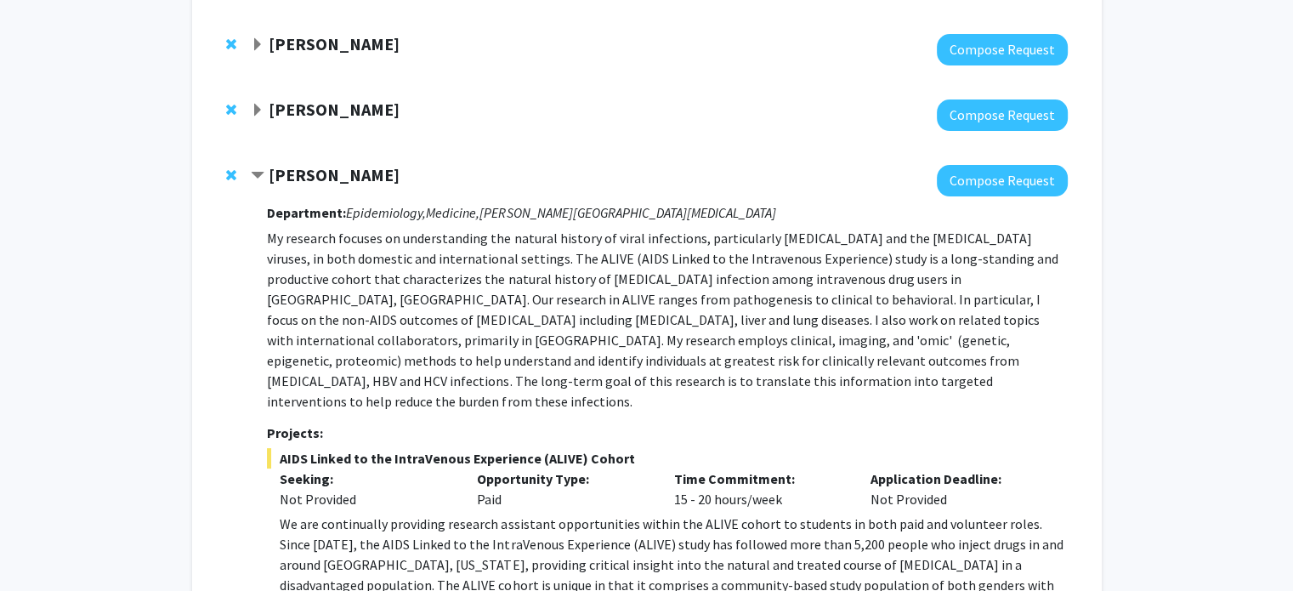
click at [258, 173] on span "Contract Gregory Kirk Bookmark" at bounding box center [258, 176] width 14 height 14
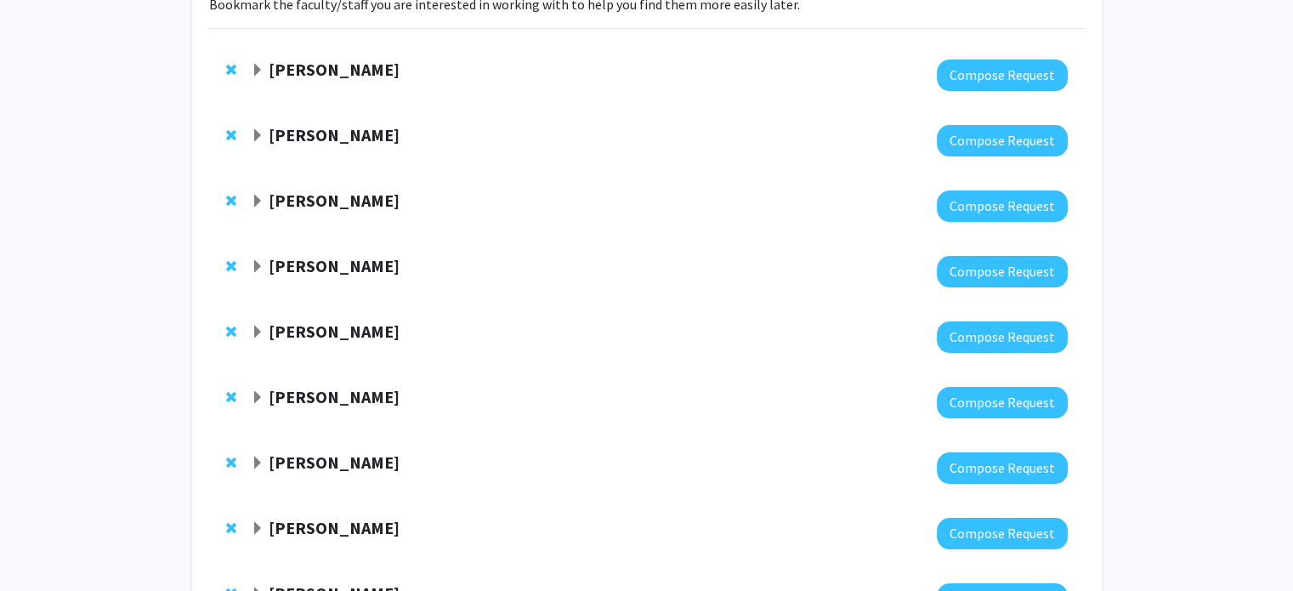
scroll to position [142, 0]
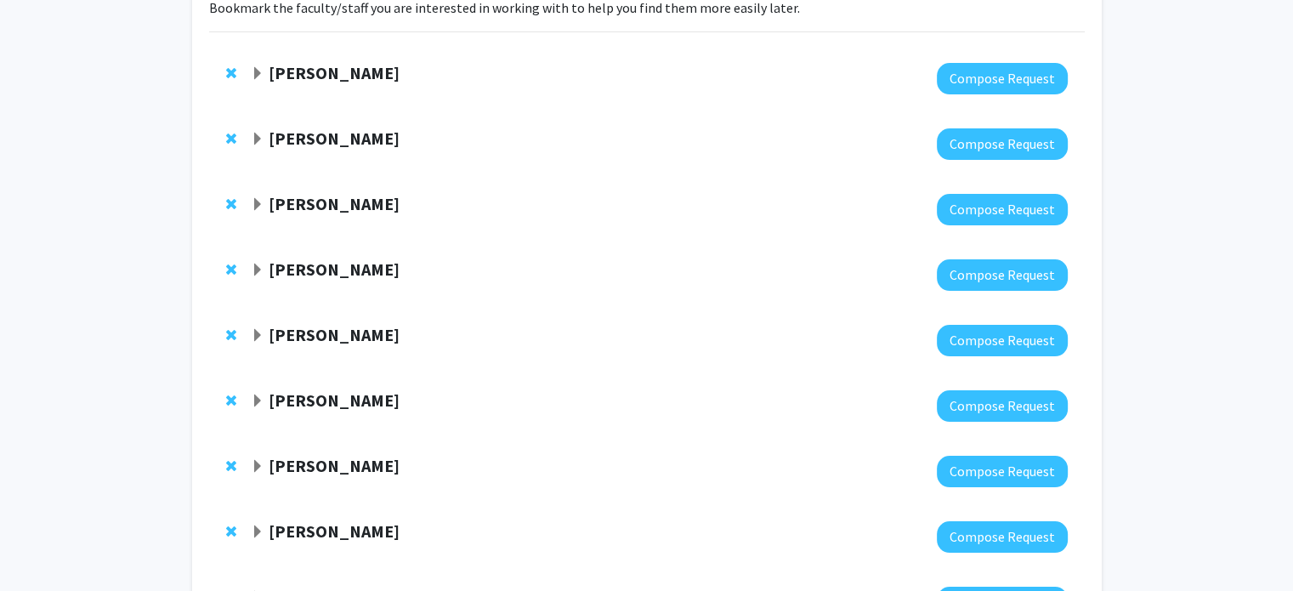
click at [259, 139] on span "Expand Jeffrey Tornheim Bookmark" at bounding box center [258, 140] width 14 height 14
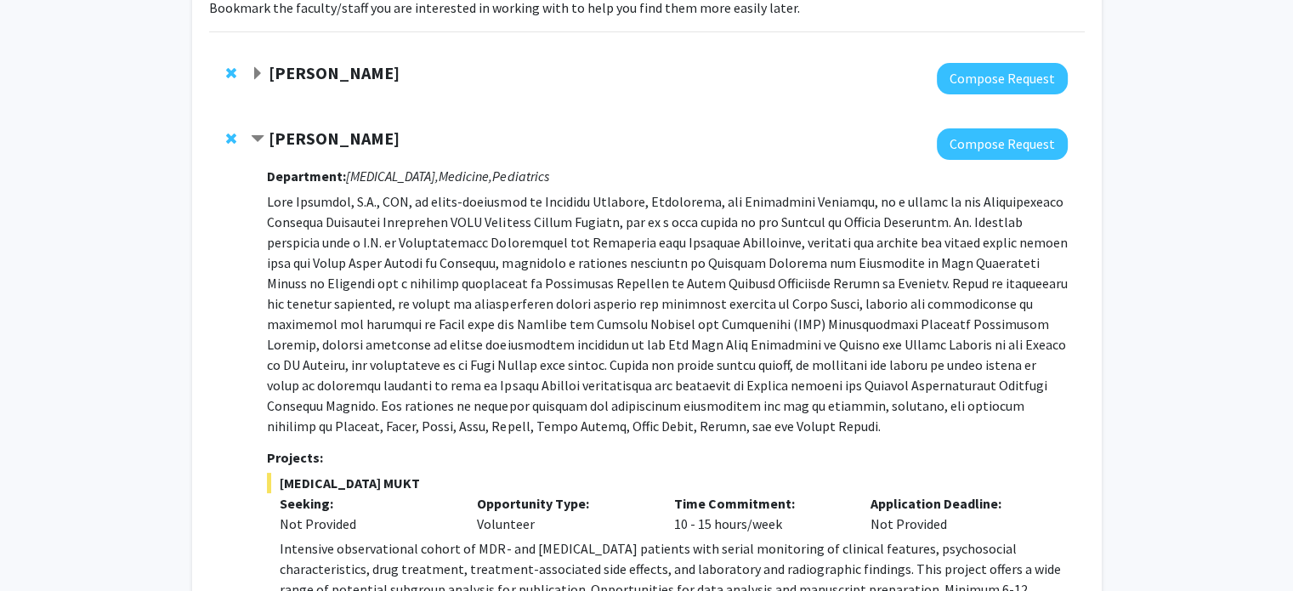
click at [259, 139] on span "Contract Jeffrey Tornheim Bookmark" at bounding box center [258, 140] width 14 height 14
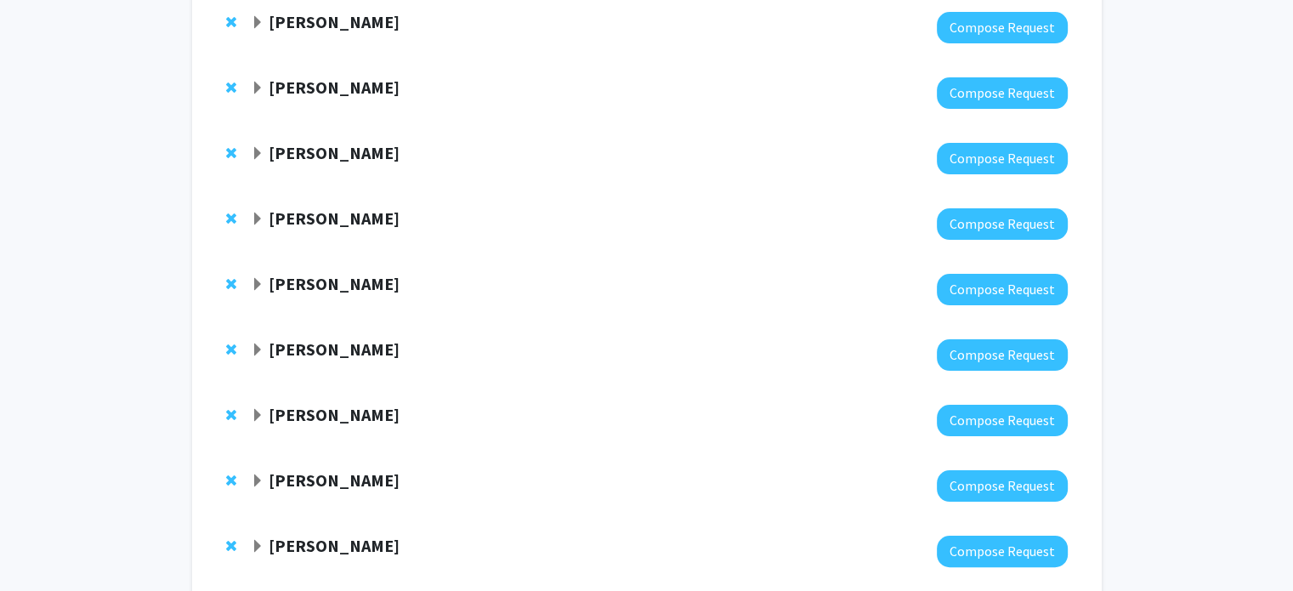
scroll to position [292, 0]
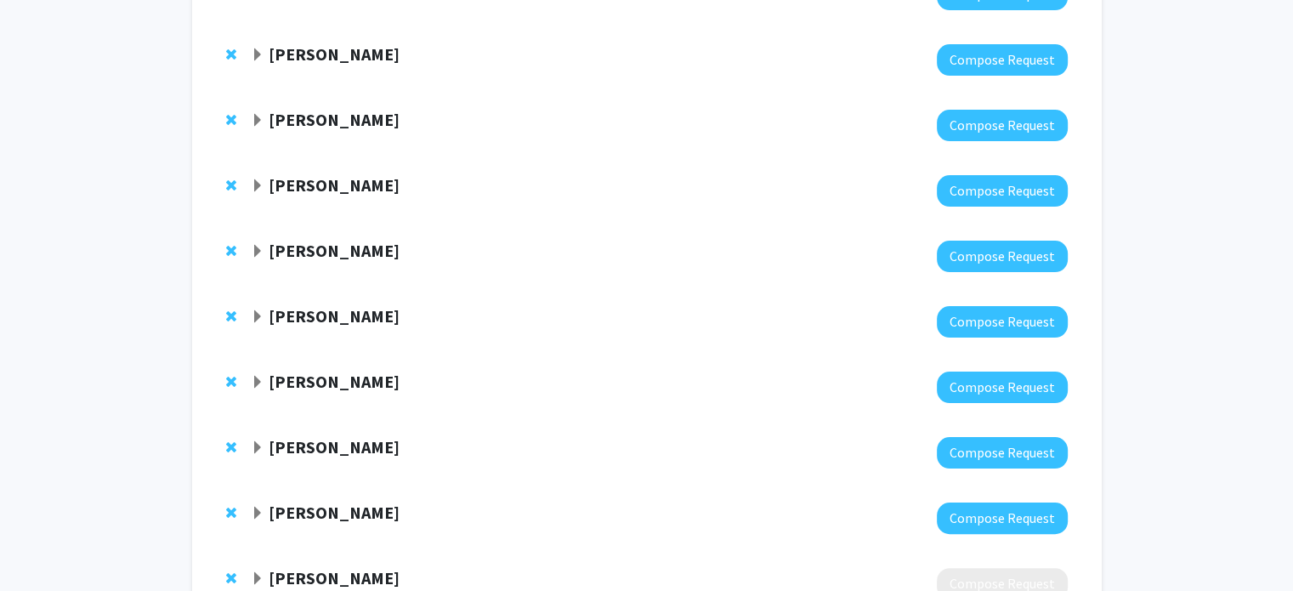
click at [252, 255] on span "Expand Yiqun Chen Bookmark" at bounding box center [258, 252] width 14 height 14
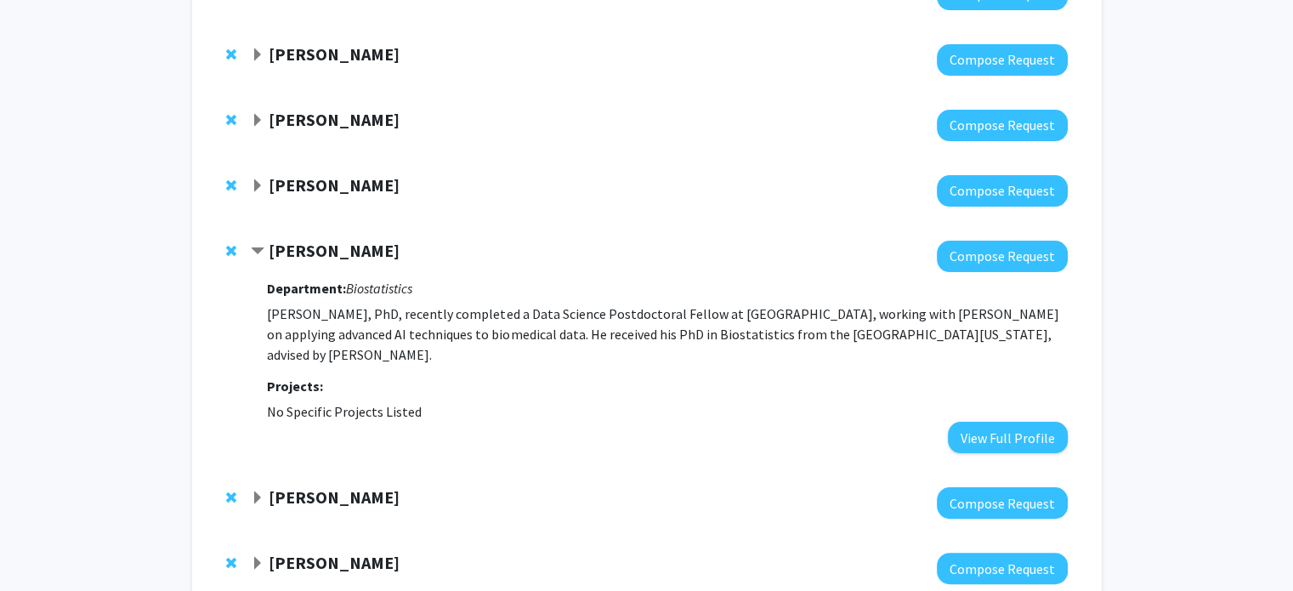
click at [252, 255] on span "Contract Yiqun Chen Bookmark" at bounding box center [258, 252] width 14 height 14
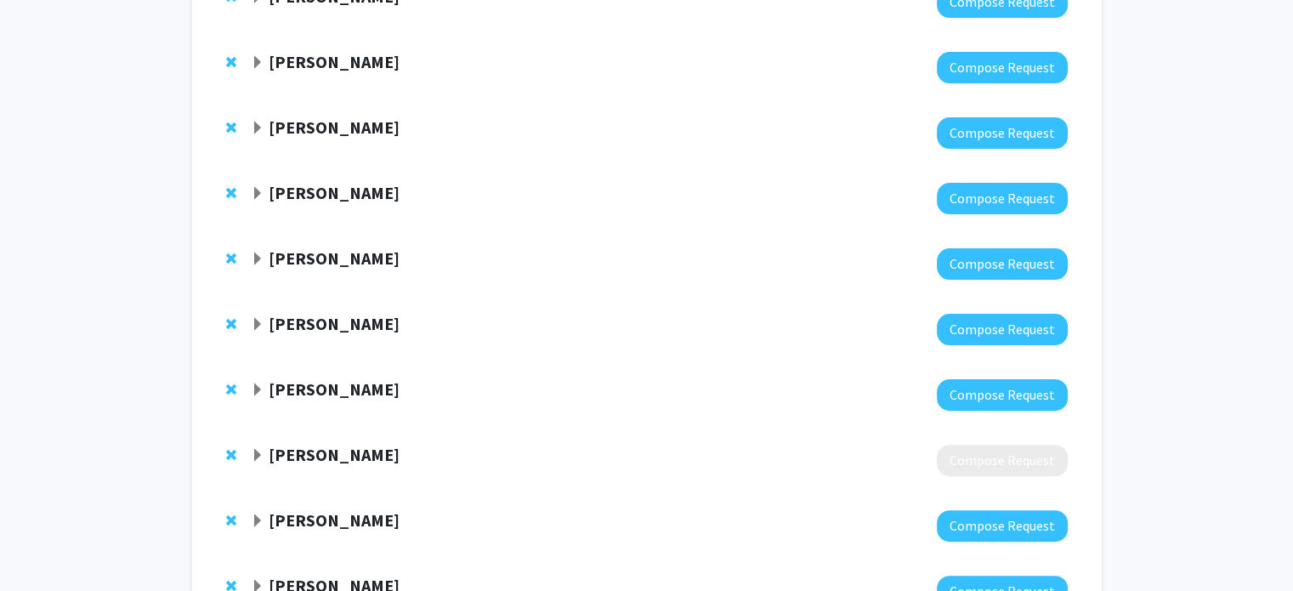
scroll to position [440, 0]
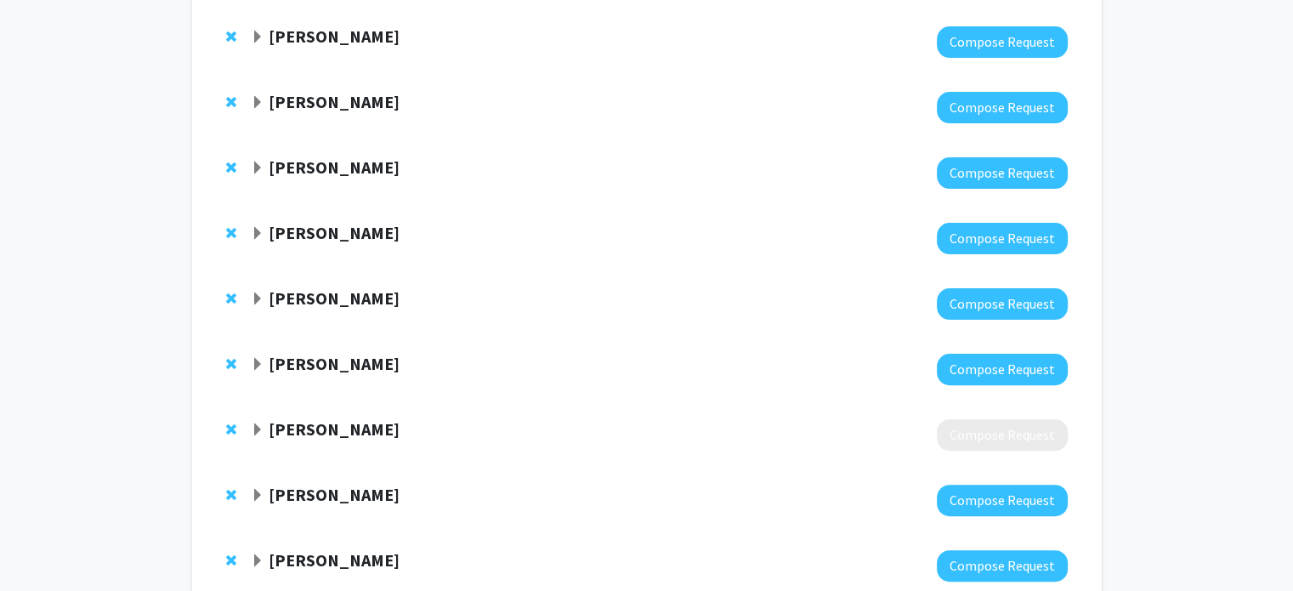
click at [258, 162] on span "Expand Andy Feinberg Bookmark" at bounding box center [258, 169] width 14 height 14
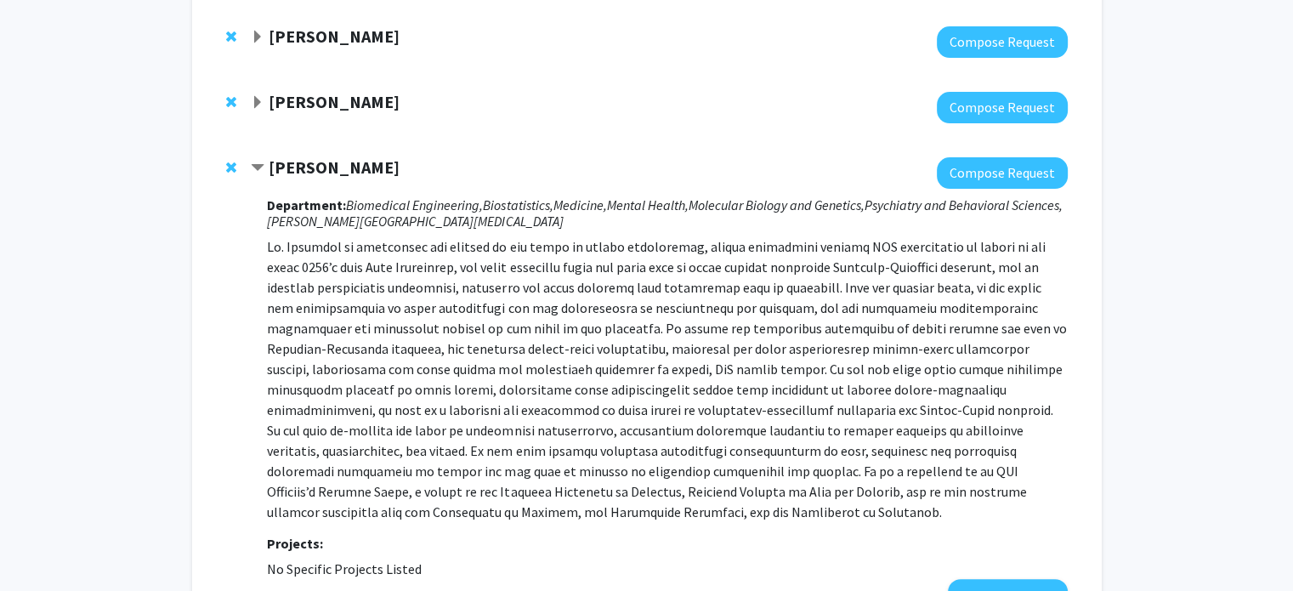
click at [258, 162] on span "Contract Andy Feinberg Bookmark" at bounding box center [258, 169] width 14 height 14
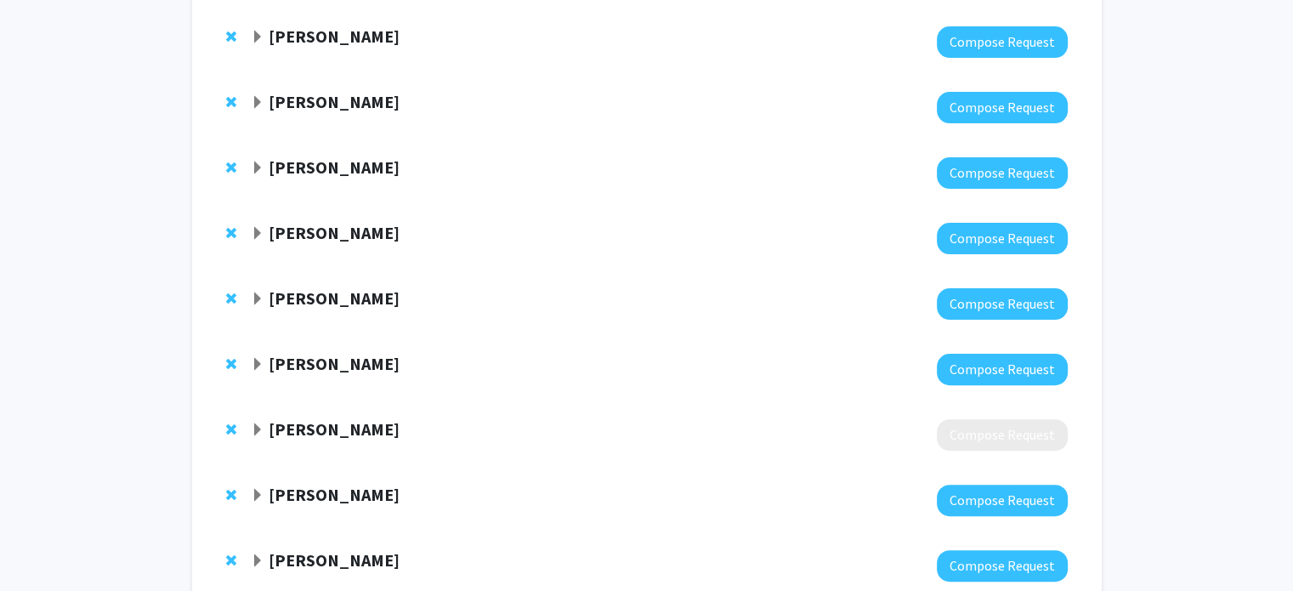
click at [258, 305] on span "Expand Alexander Baras Bookmark" at bounding box center [258, 299] width 14 height 14
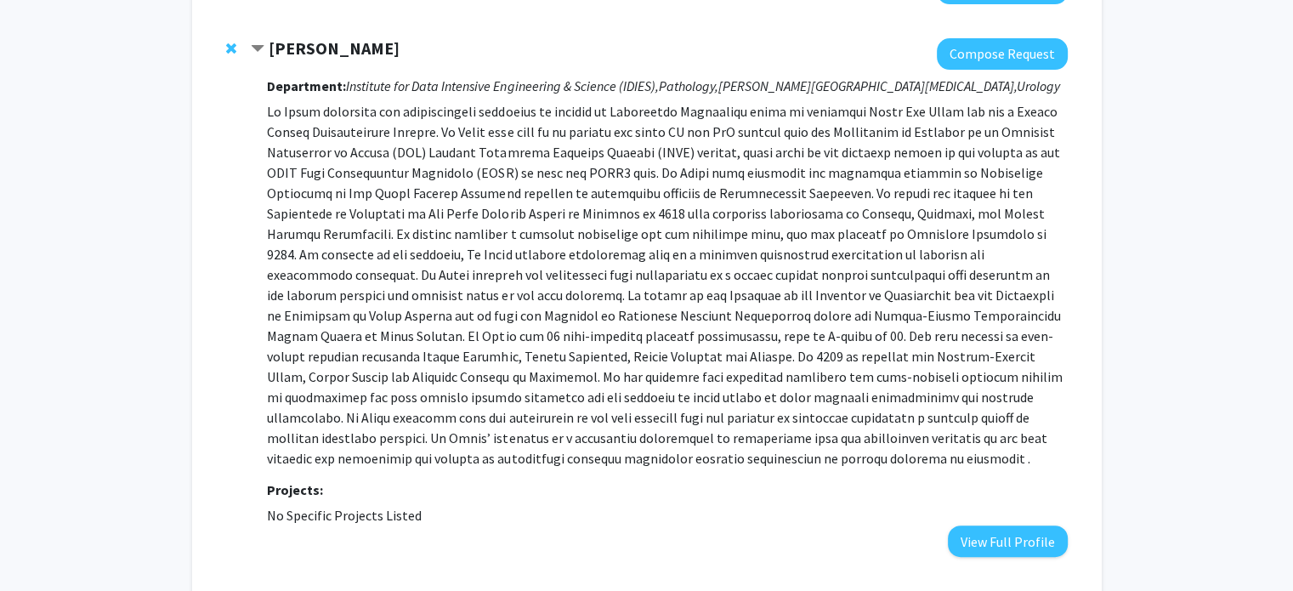
scroll to position [693, 0]
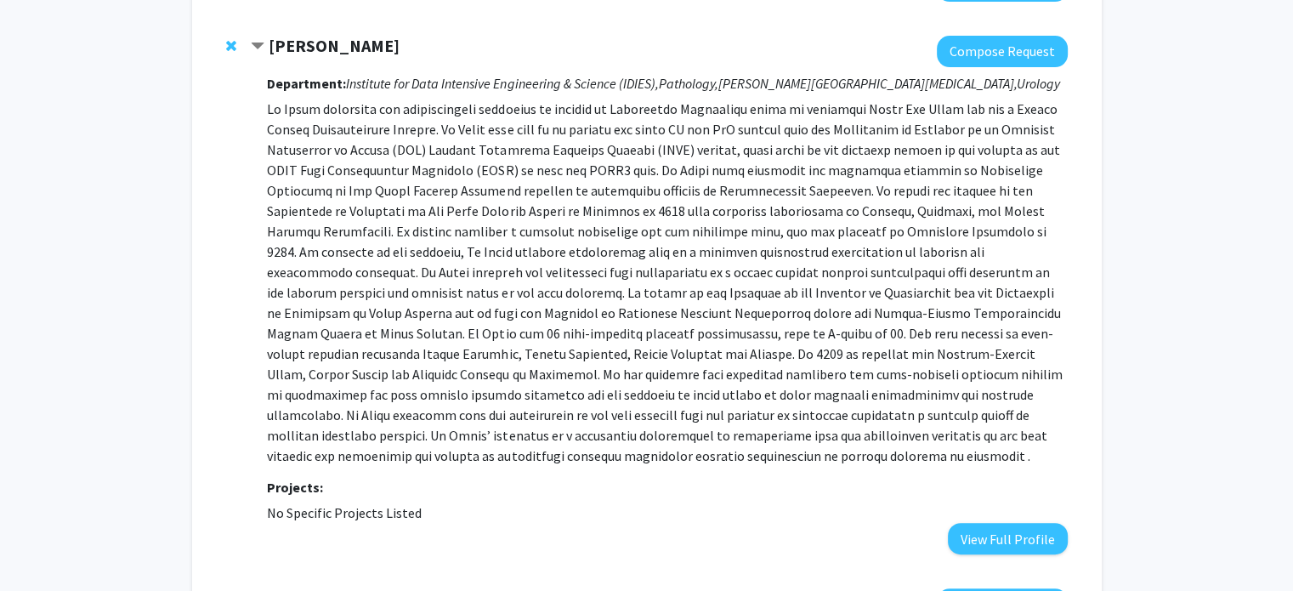
click at [258, 43] on span "Contract Alexander Baras Bookmark" at bounding box center [258, 47] width 14 height 14
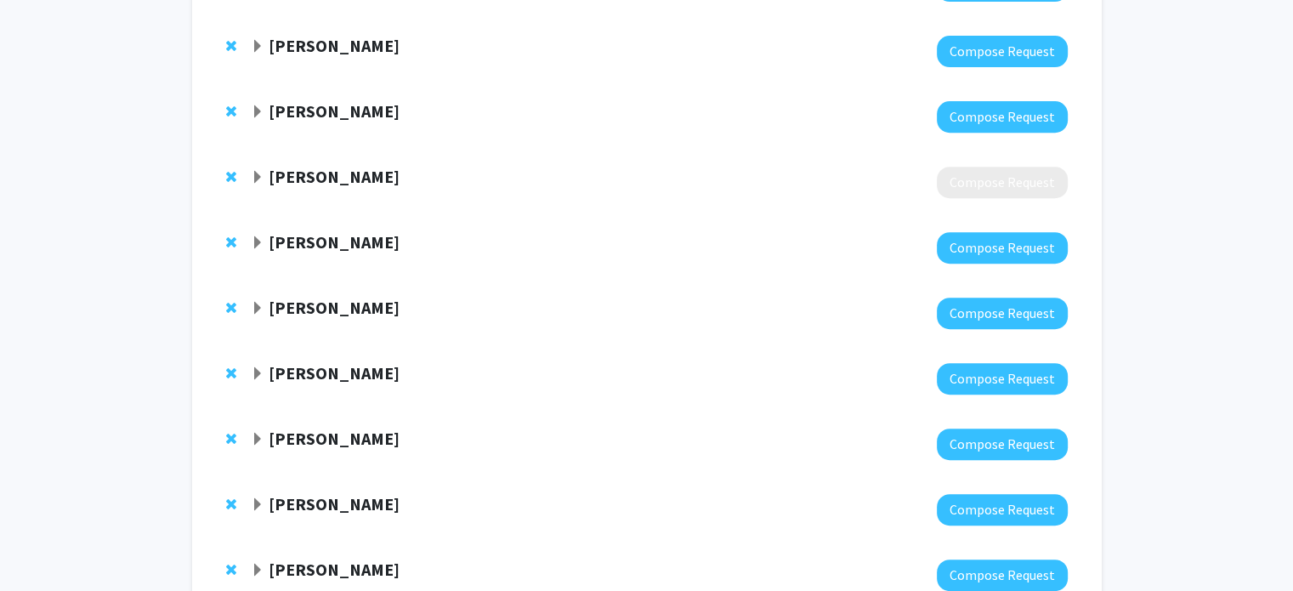
click at [258, 108] on span "Expand Yanxun Xu Bookmark" at bounding box center [258, 112] width 14 height 14
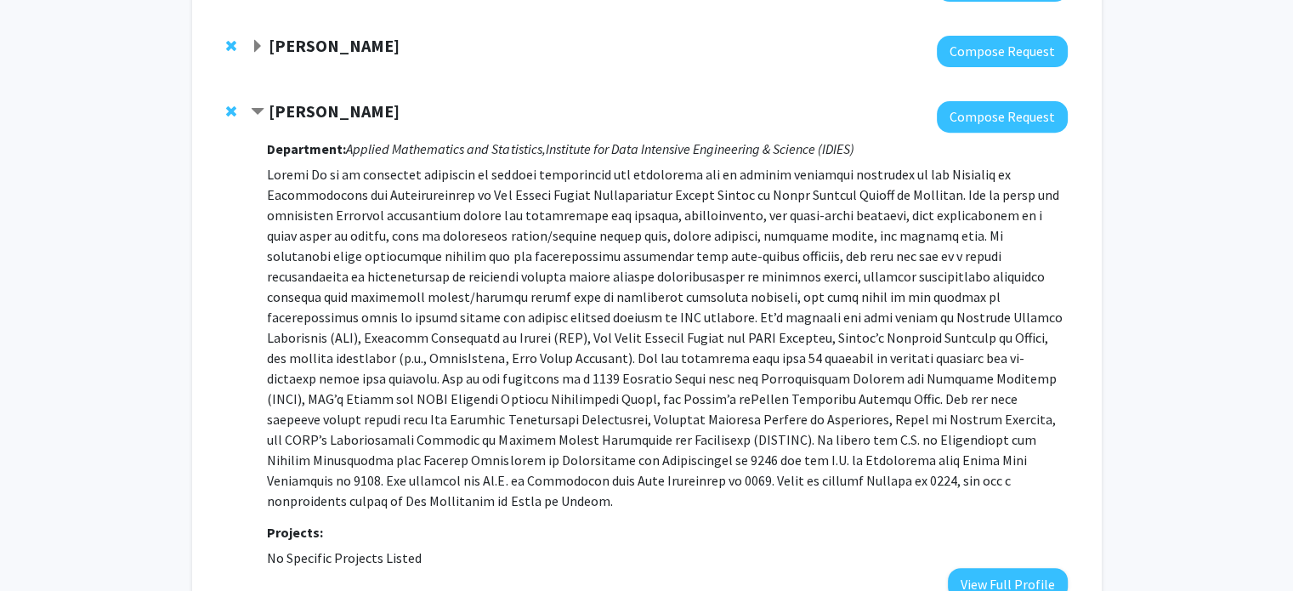
click at [258, 108] on span "Contract Yanxun Xu Bookmark" at bounding box center [258, 112] width 14 height 14
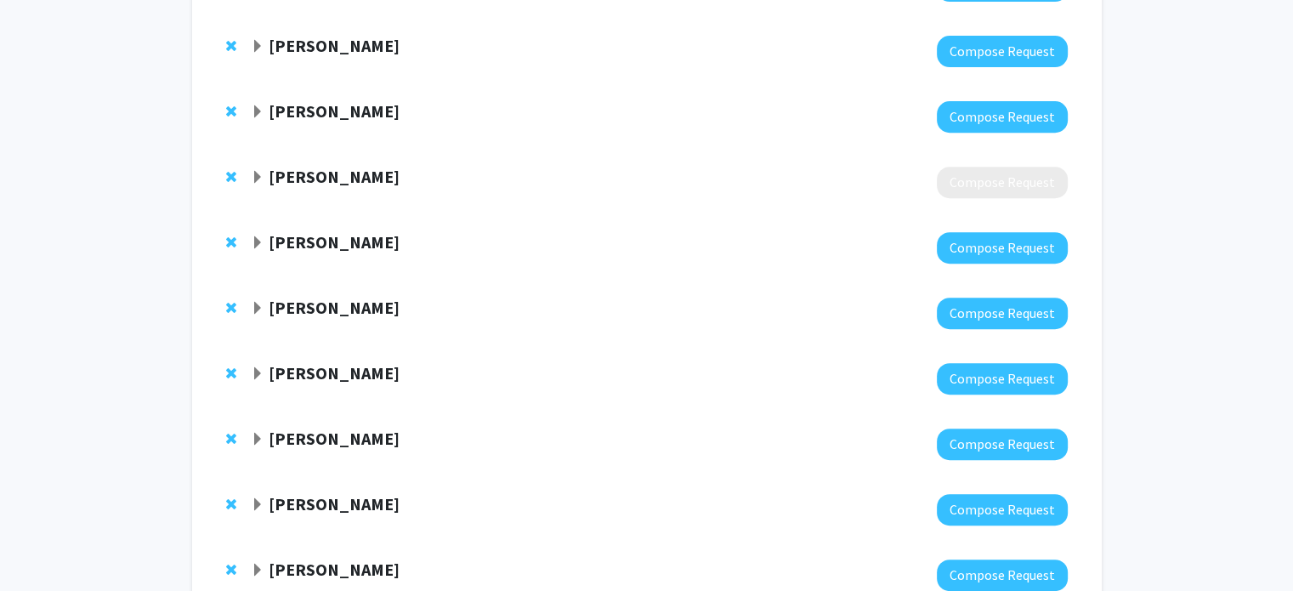
click at [259, 179] on span "Expand Ni Zhao Bookmark" at bounding box center [258, 178] width 14 height 14
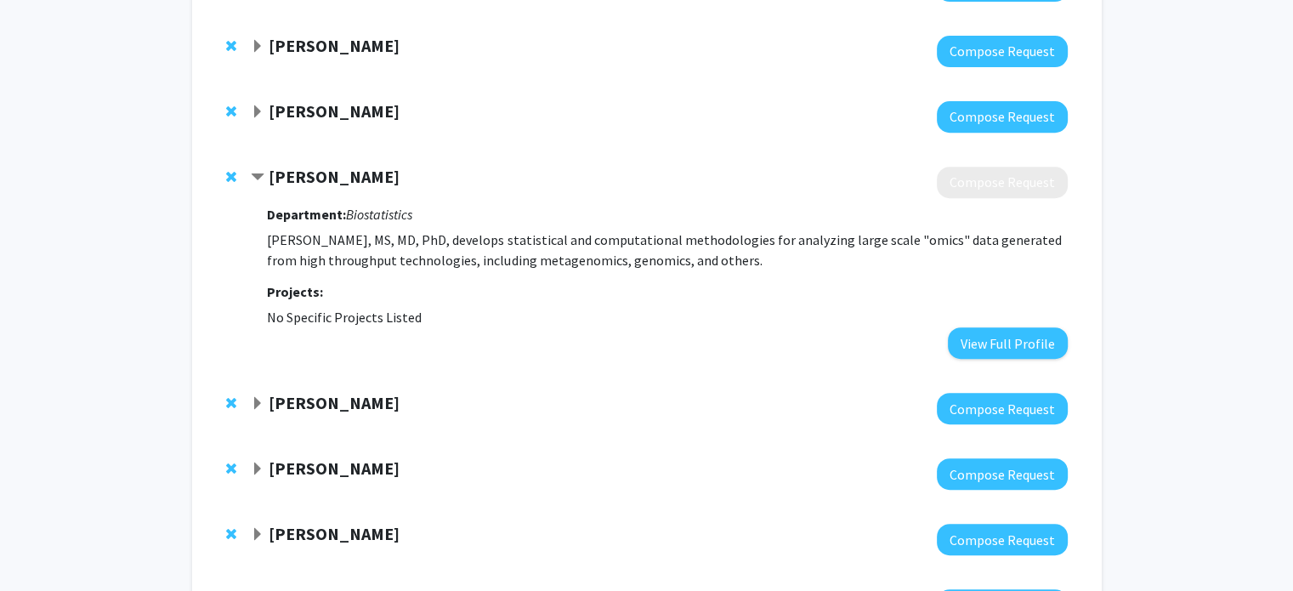
click at [259, 179] on span "Contract Ni Zhao Bookmark" at bounding box center [258, 178] width 14 height 14
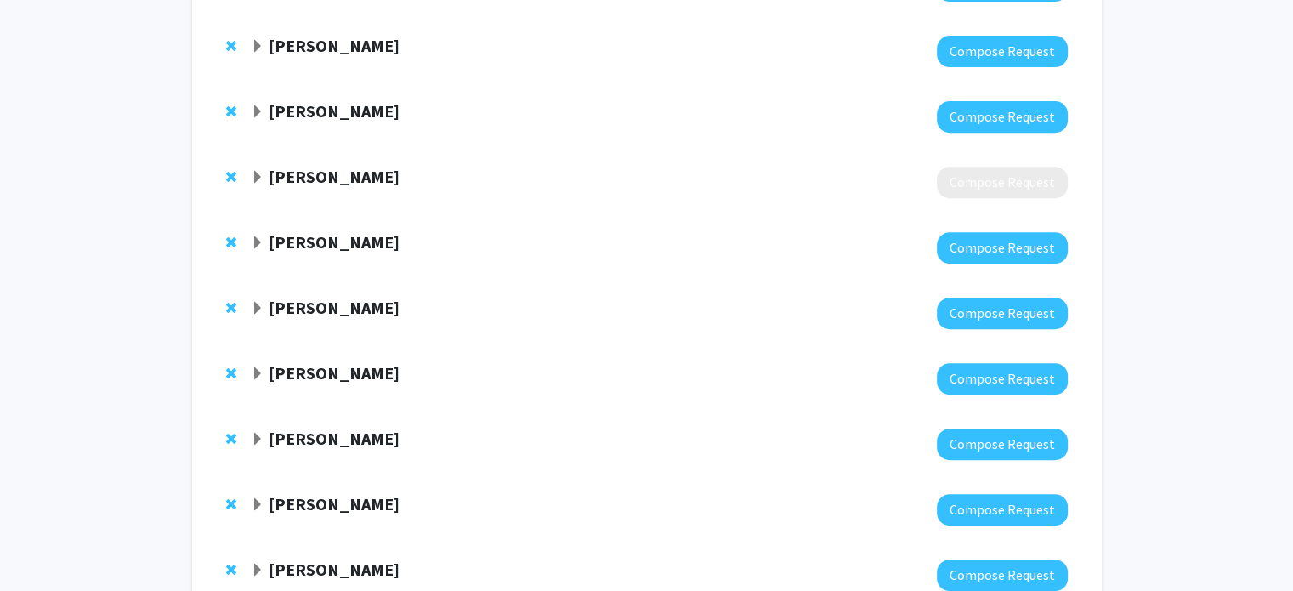
click at [258, 236] on span "Expand Harrison Bai Bookmark" at bounding box center [258, 243] width 14 height 14
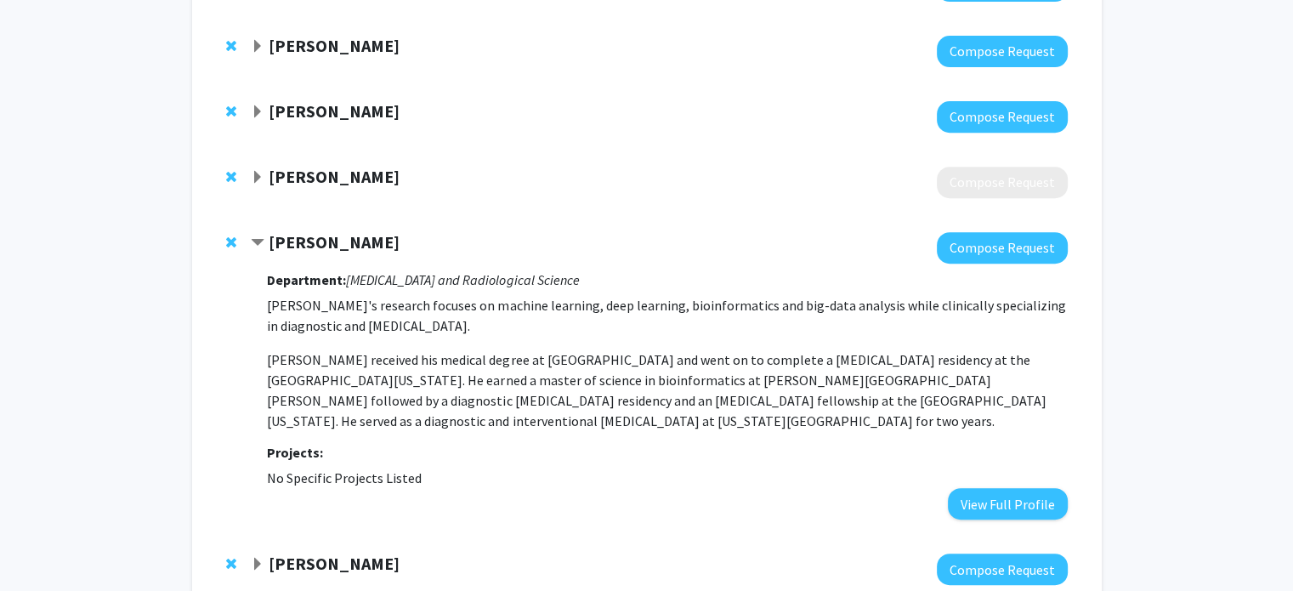
click at [258, 236] on span "Contract Harrison Bai Bookmark" at bounding box center [258, 243] width 14 height 14
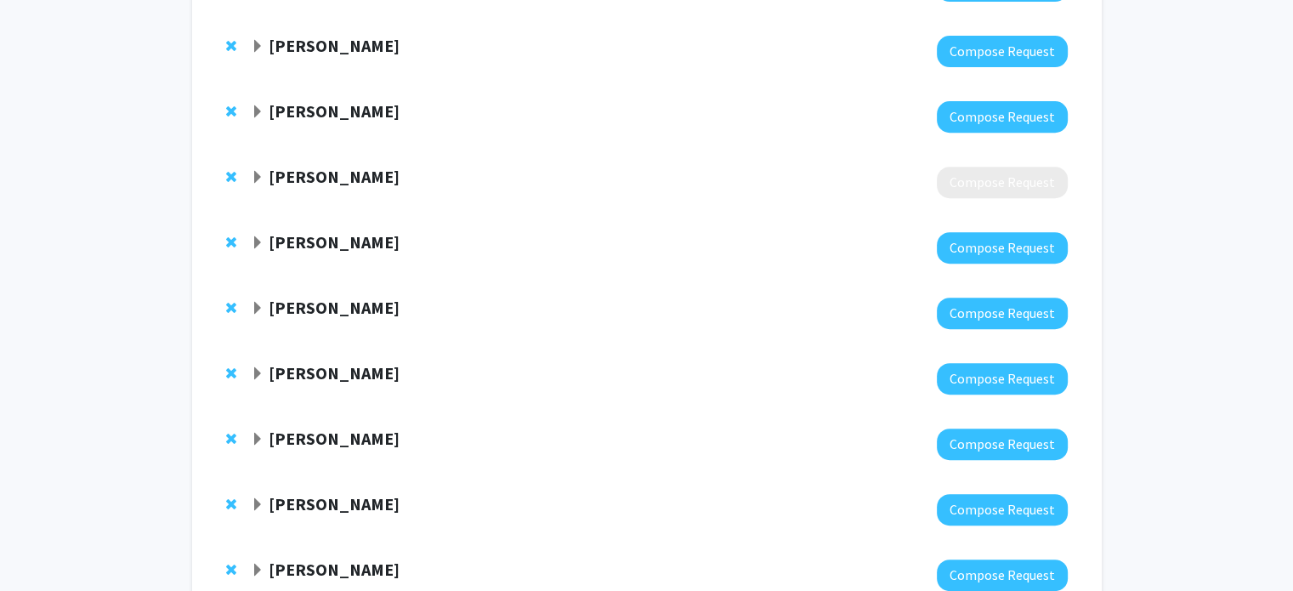
click at [258, 310] on span "Expand Donald Geman Bookmark" at bounding box center [258, 309] width 14 height 14
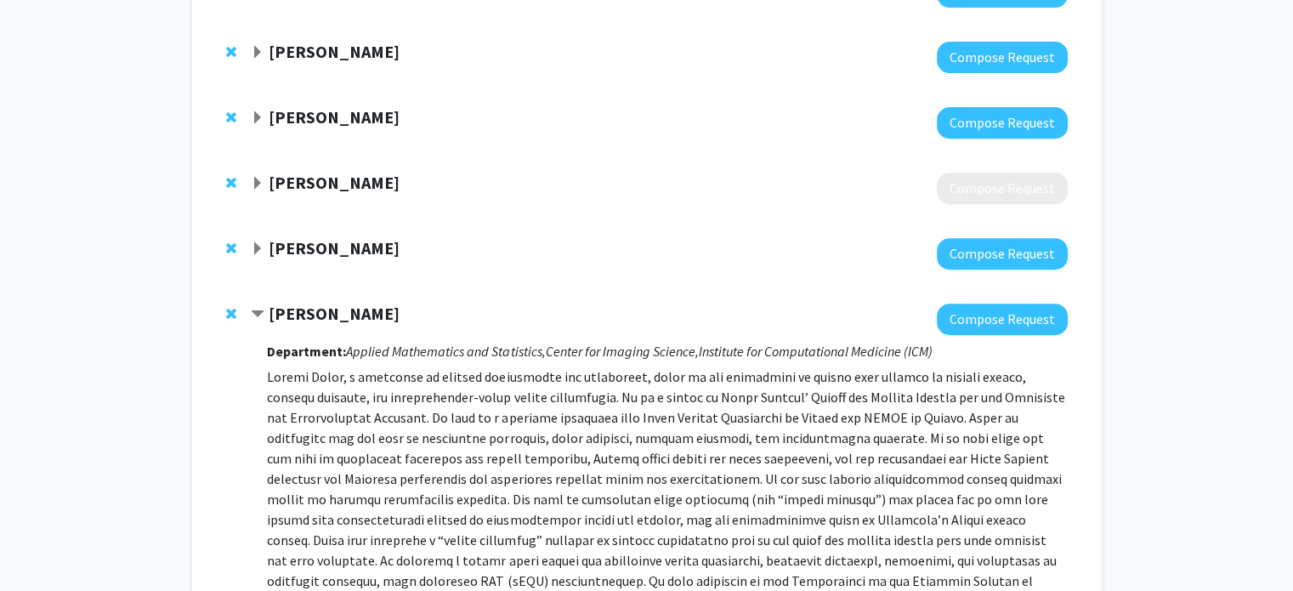
scroll to position [676, 0]
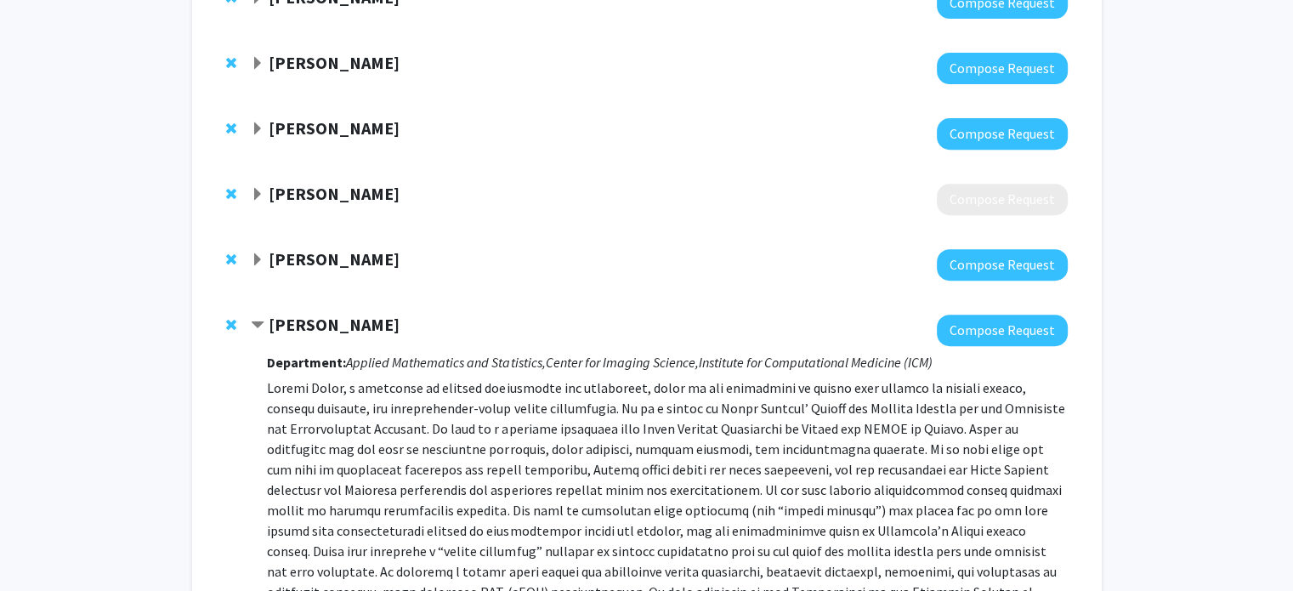
click at [253, 319] on span "Contract Donald Geman Bookmark" at bounding box center [258, 326] width 14 height 14
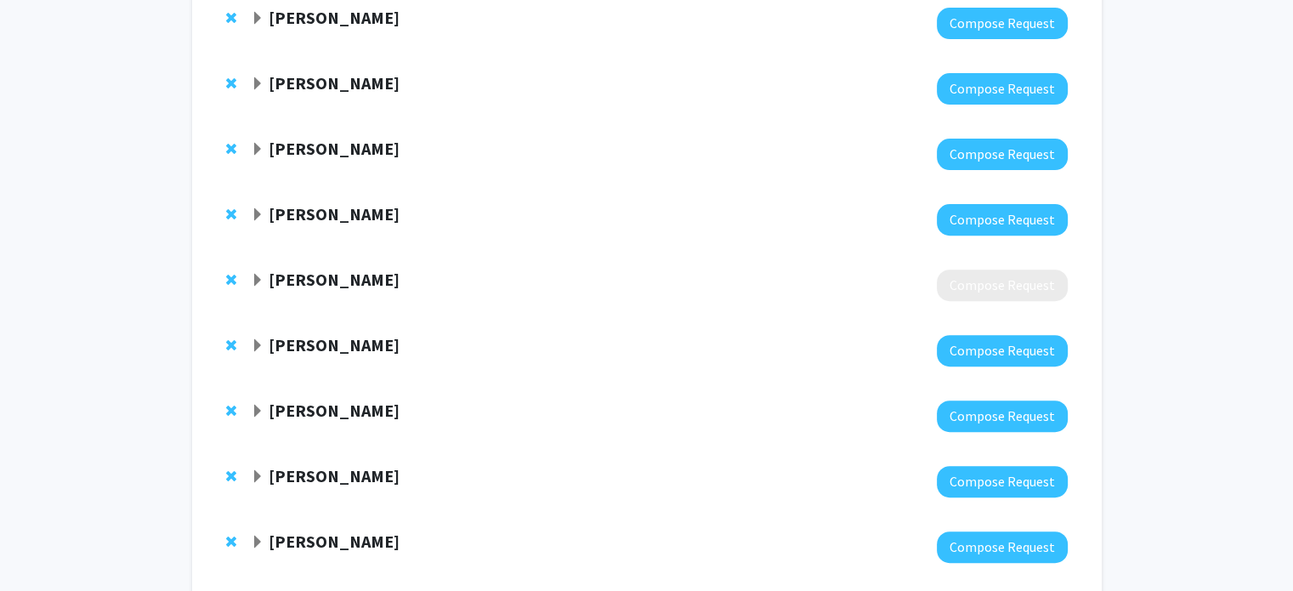
scroll to position [597, 0]
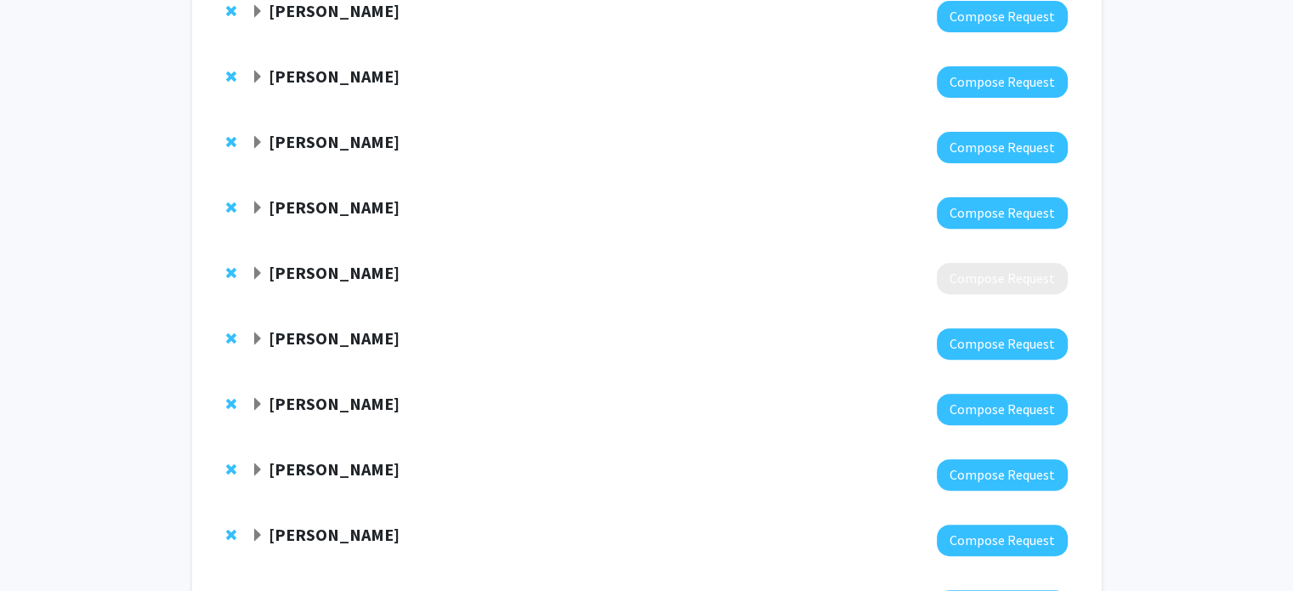
click at [258, 207] on span "Expand Yanxun Xu Bookmark" at bounding box center [258, 208] width 14 height 14
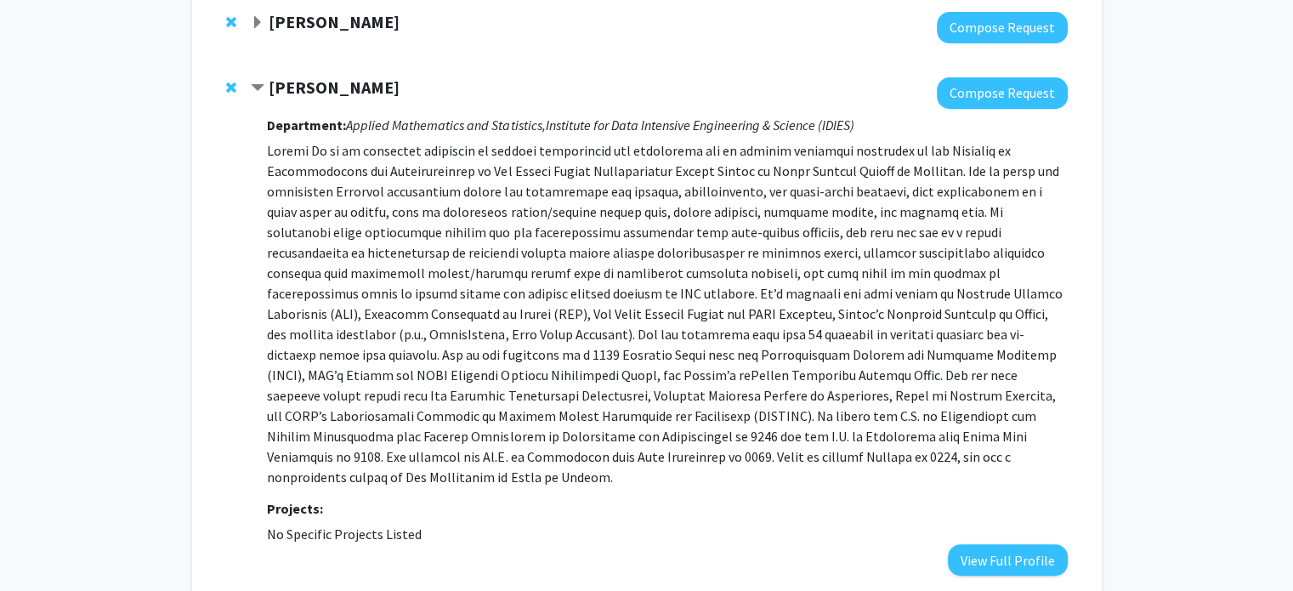
scroll to position [716, 0]
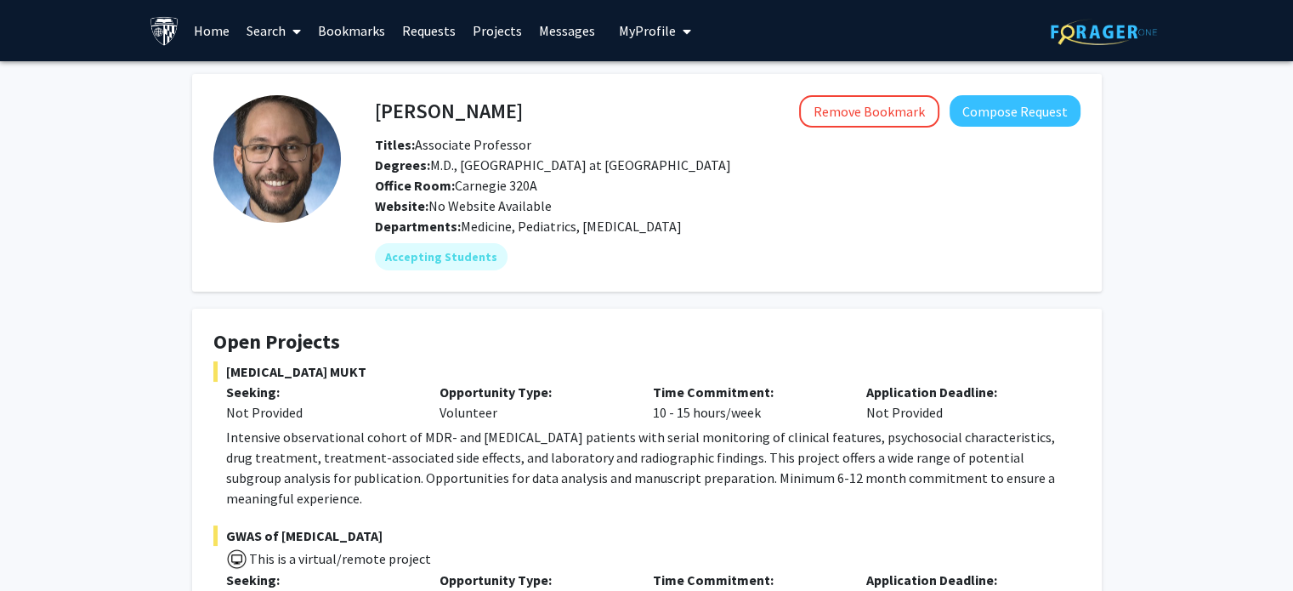
scroll to position [65, 0]
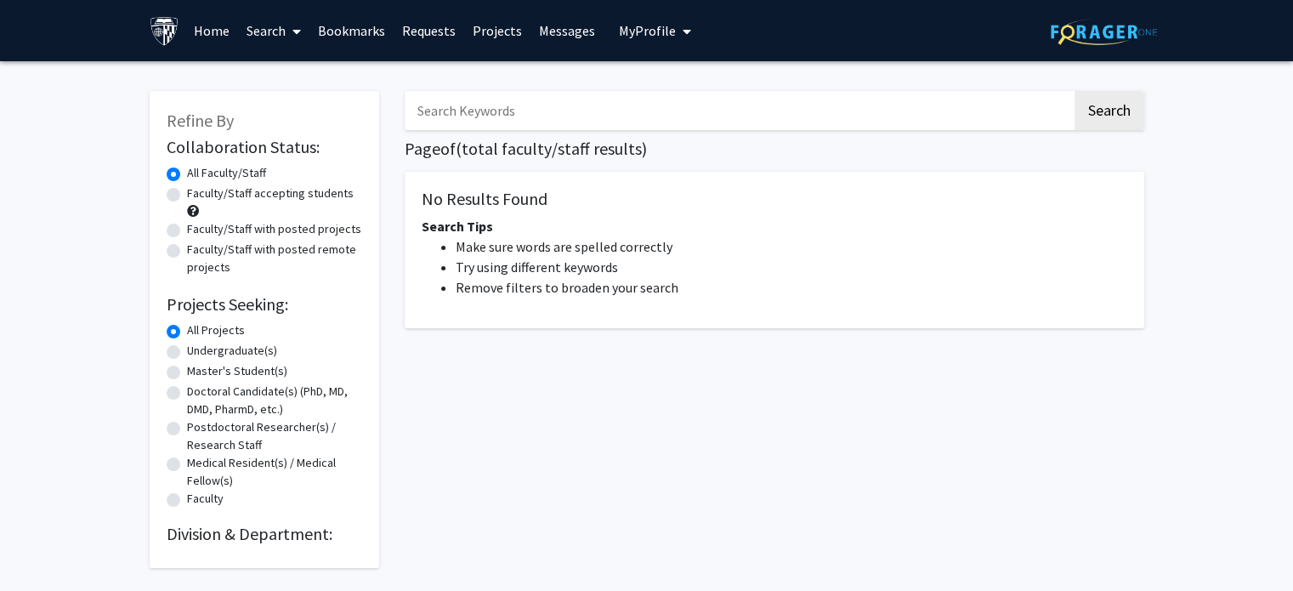
click at [573, 125] on input "Search Keywords" at bounding box center [738, 110] width 667 height 39
type input "yiqun chen"
click at [1074, 91] on button "Search" at bounding box center [1109, 110] width 70 height 39
click at [1088, 116] on button "Search" at bounding box center [1109, 110] width 70 height 39
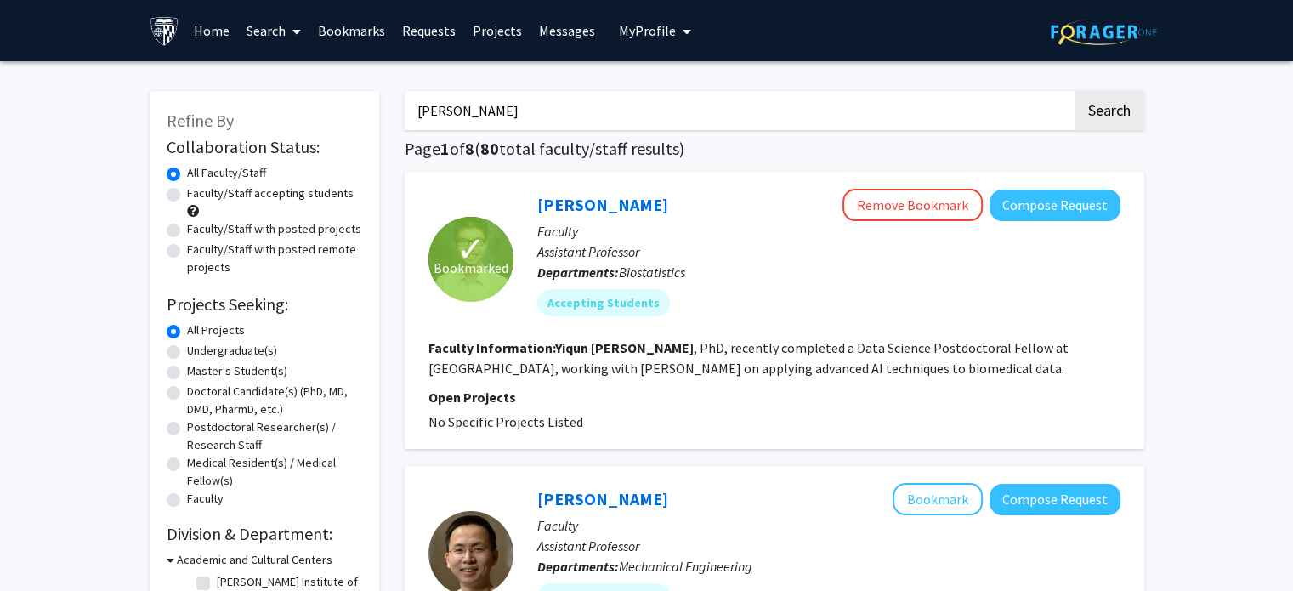
click at [546, 111] on input "[PERSON_NAME]" at bounding box center [738, 110] width 667 height 39
type input "y"
type input "ni [PERSON_NAME]"
click at [1074, 91] on button "Search" at bounding box center [1109, 110] width 70 height 39
